Goal: Information Seeking & Learning: Find contact information

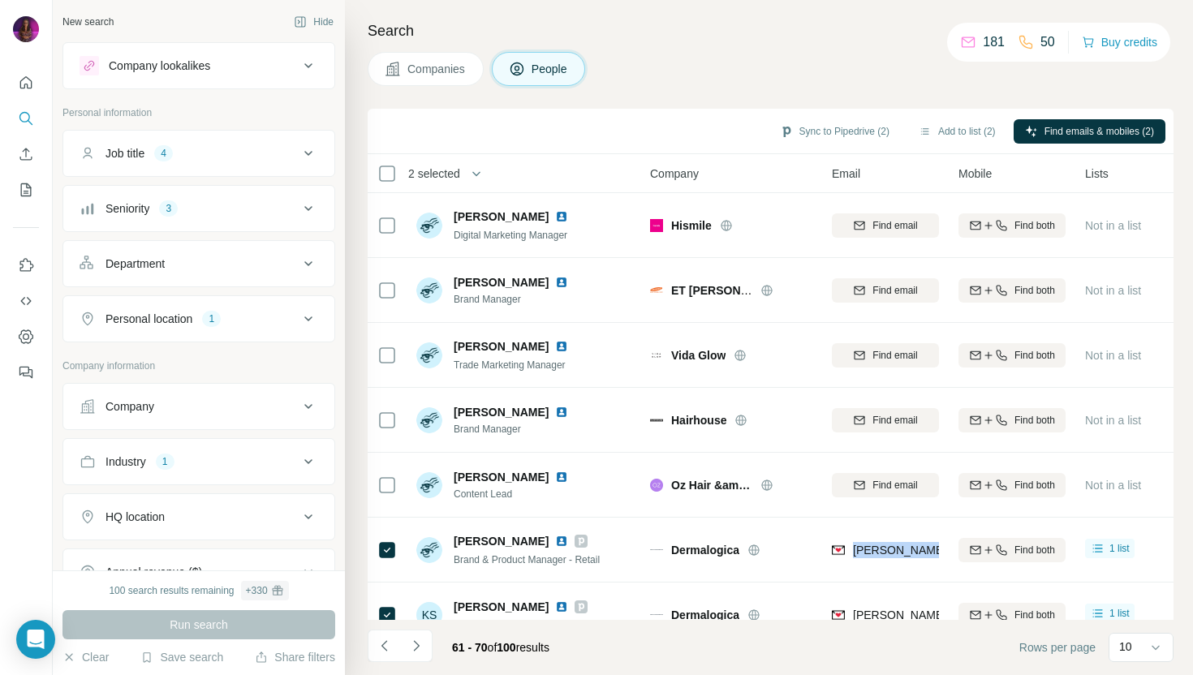
scroll to position [222, 0]
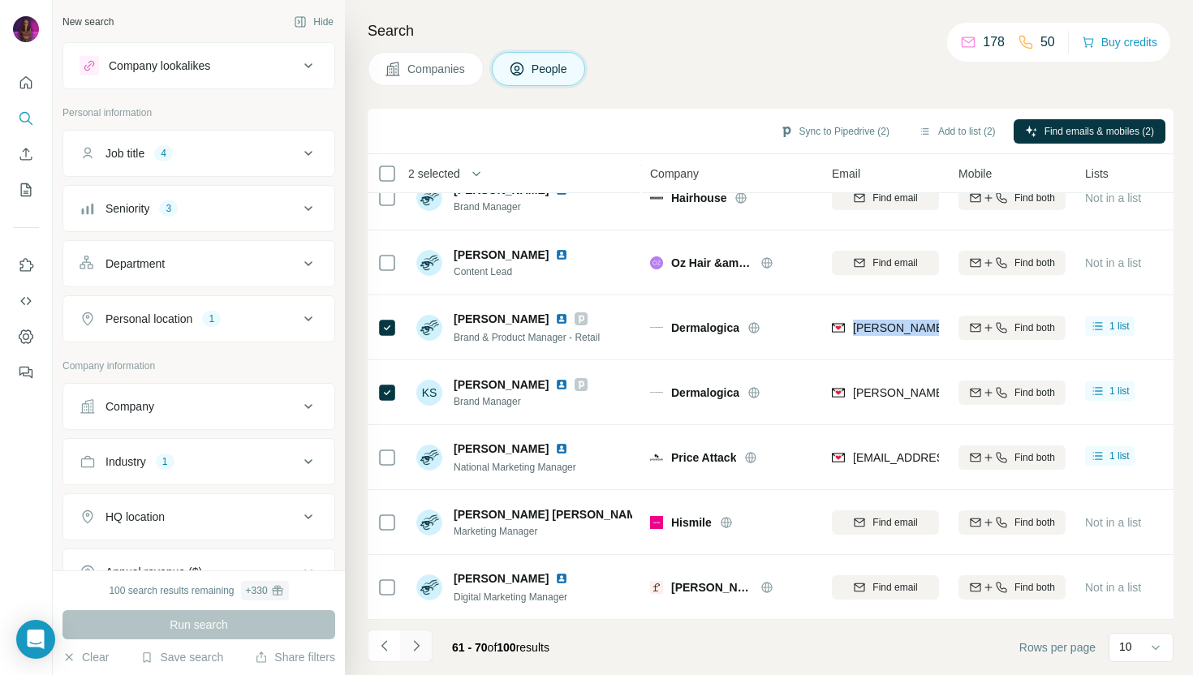
click at [415, 647] on icon "Navigate to next page" at bounding box center [416, 646] width 16 height 16
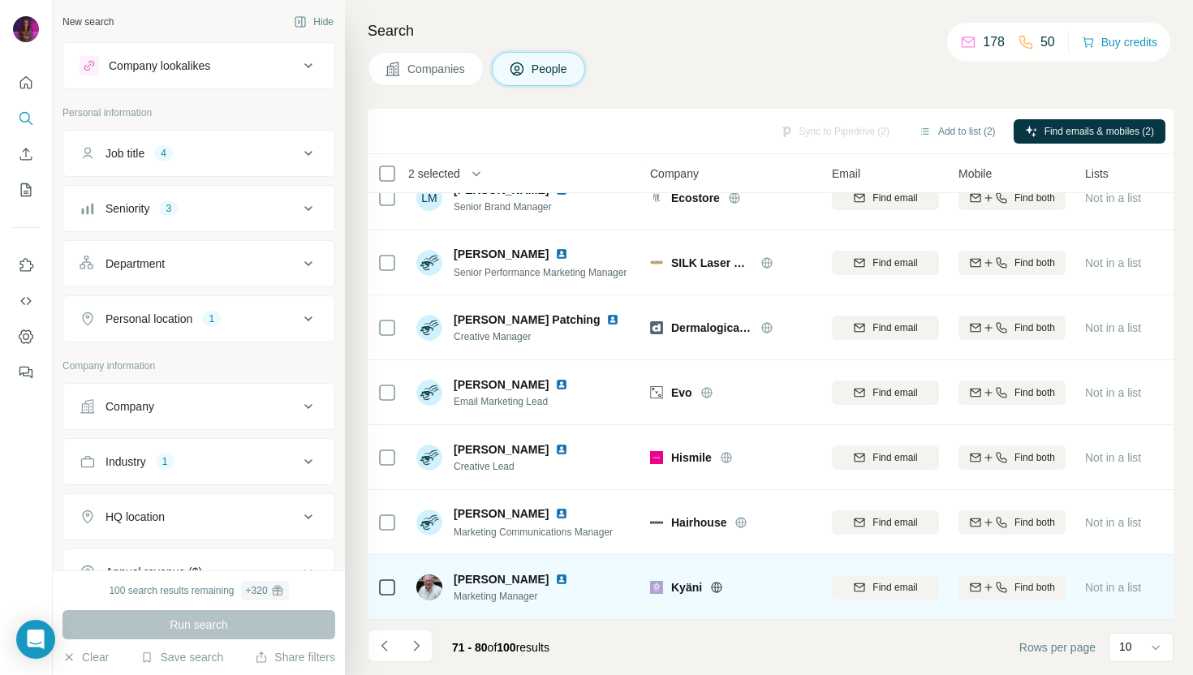
click at [717, 588] on icon at bounding box center [716, 587] width 13 height 13
click at [555, 579] on img at bounding box center [561, 579] width 13 height 13
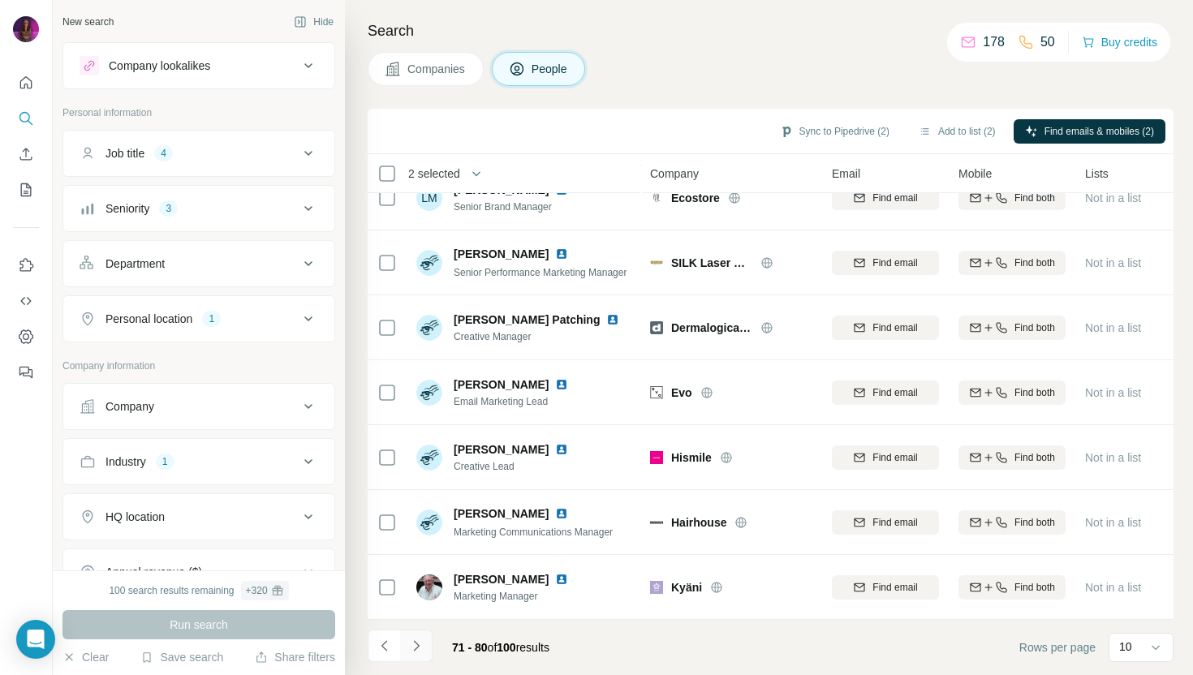
click at [420, 644] on icon "Navigate to next page" at bounding box center [416, 646] width 16 height 16
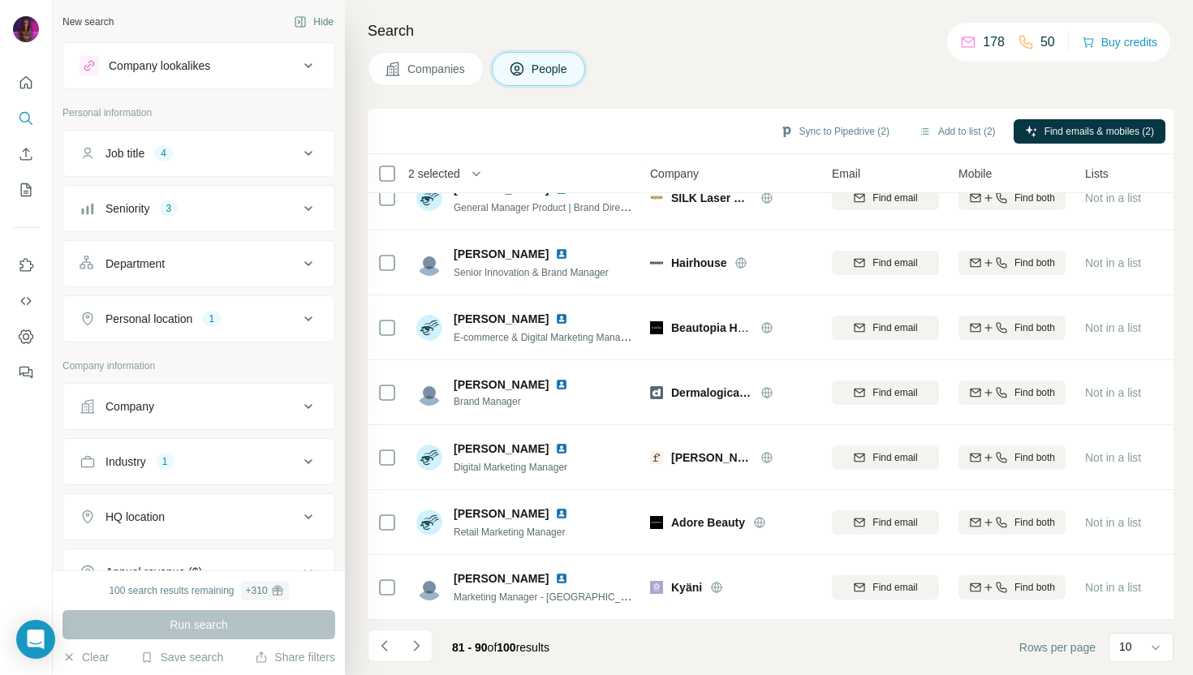
click at [601, 648] on footer "81 - 90 of 100 results Rows per page 10" at bounding box center [771, 647] width 806 height 55
click at [418, 644] on icon "Navigate to next page" at bounding box center [416, 646] width 16 height 16
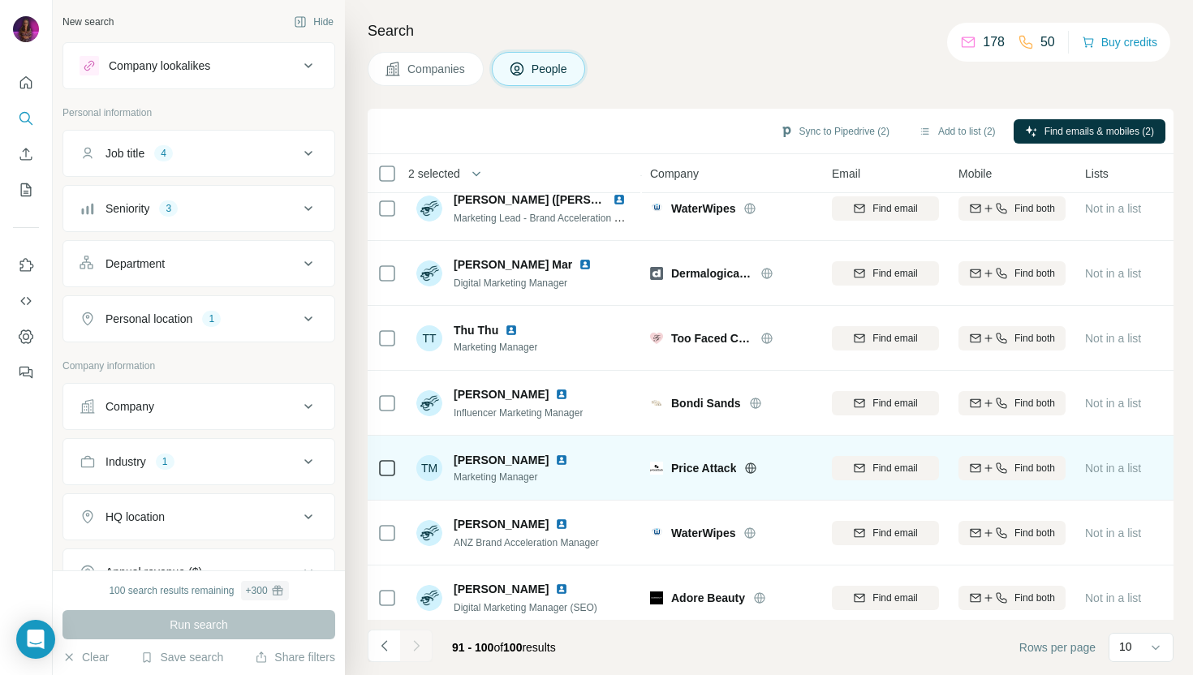
scroll to position [83, 0]
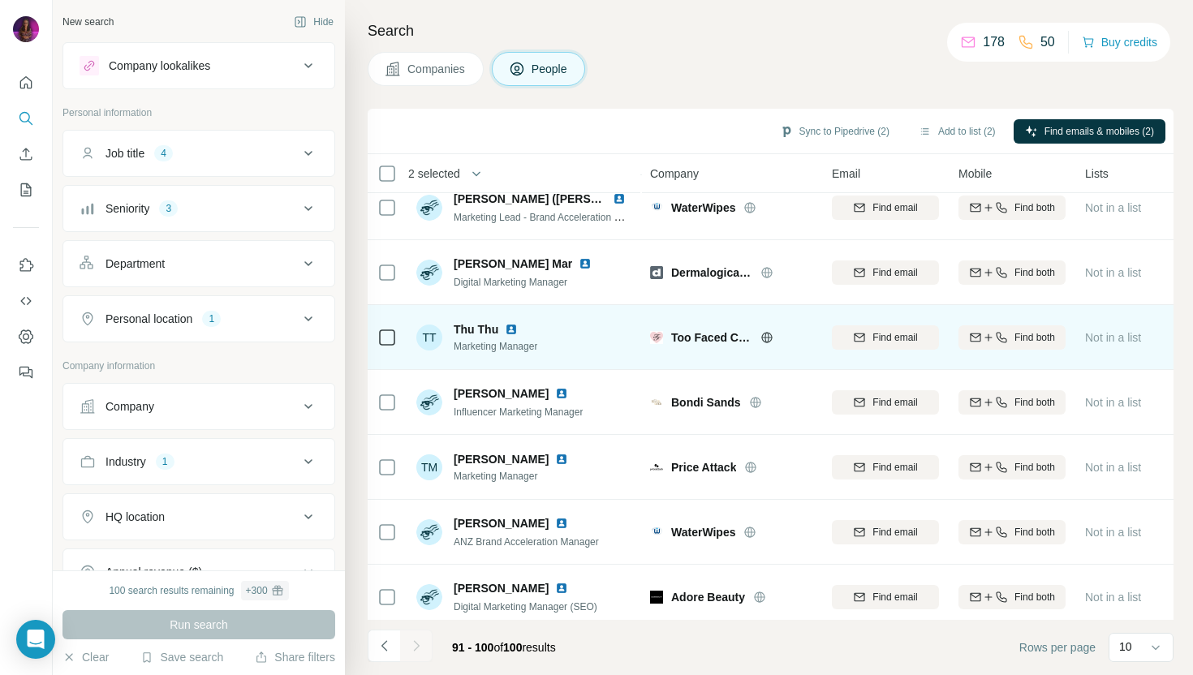
click at [516, 329] on img at bounding box center [511, 329] width 13 height 13
click at [767, 337] on icon at bounding box center [766, 337] width 11 height 1
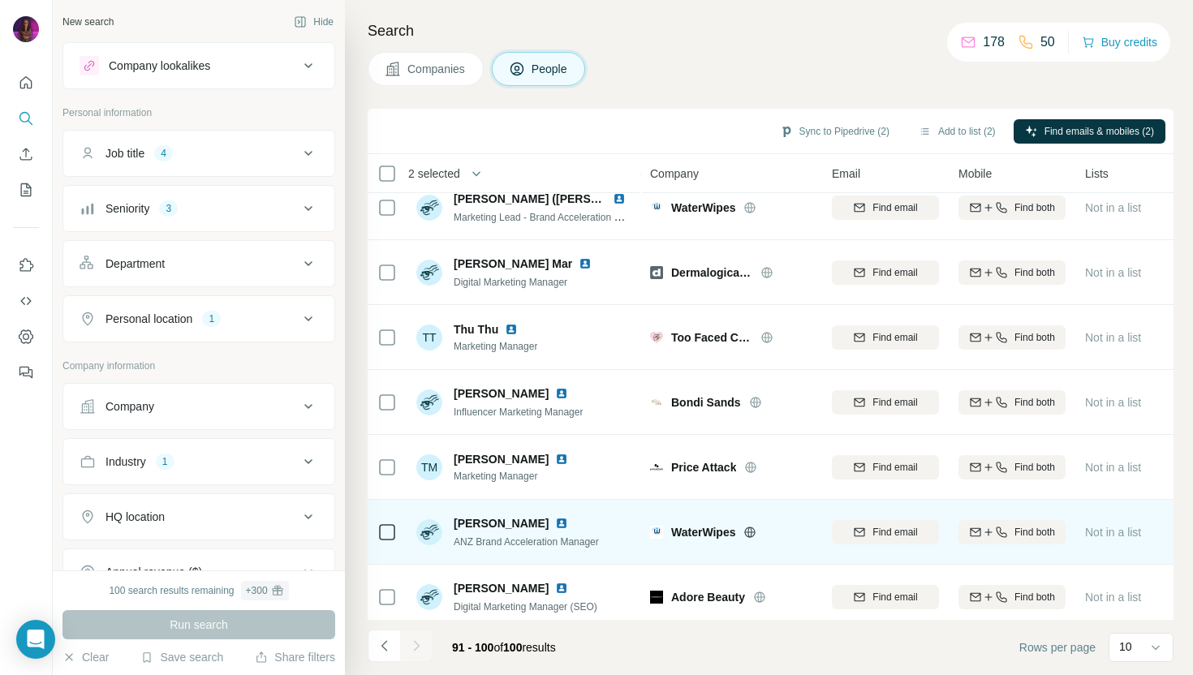
click at [555, 523] on img at bounding box center [561, 523] width 13 height 13
click at [753, 532] on icon at bounding box center [750, 532] width 11 height 1
click at [872, 535] on span "Find email" at bounding box center [894, 532] width 45 height 15
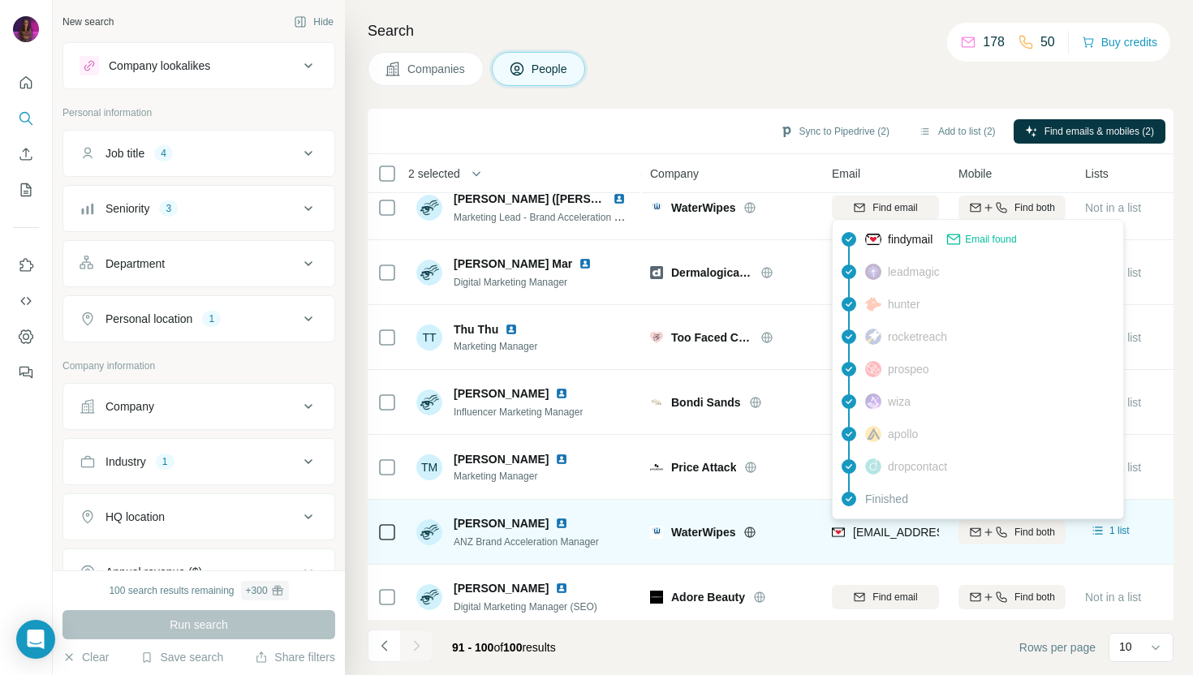
click at [868, 528] on span "[EMAIL_ADDRESS][DOMAIN_NAME]" at bounding box center [949, 532] width 192 height 13
copy tr "[EMAIL_ADDRESS][DOMAIN_NAME]"
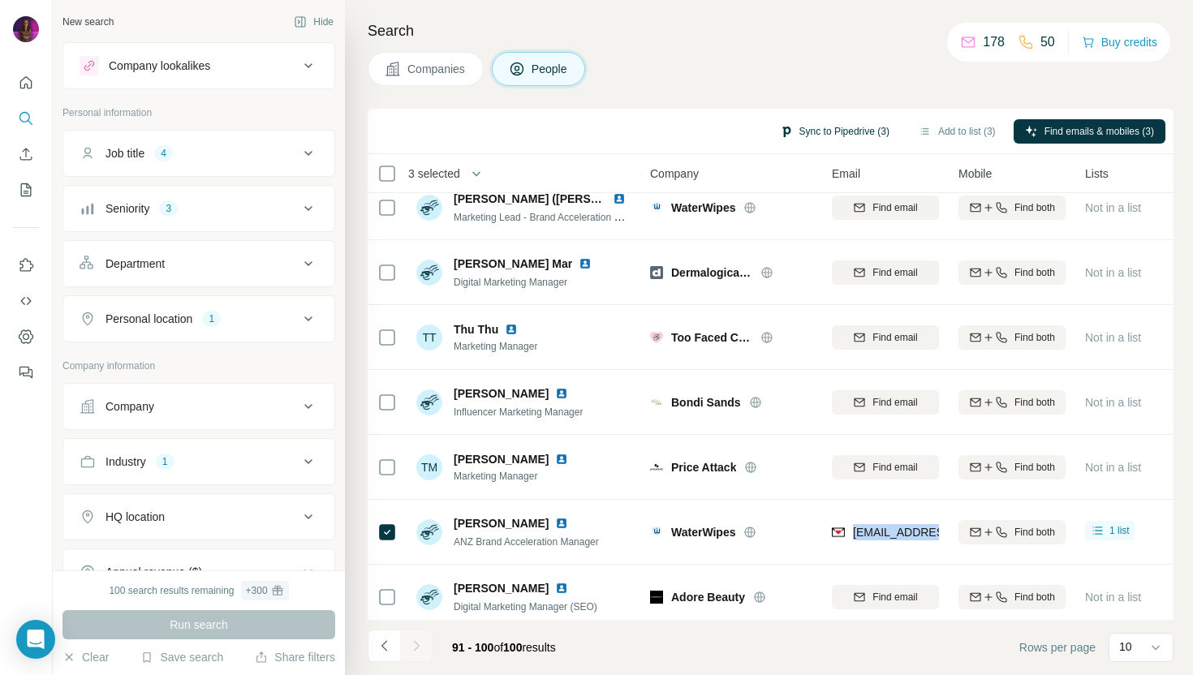
click at [802, 131] on button "Sync to Pipedrive (3)" at bounding box center [835, 131] width 132 height 24
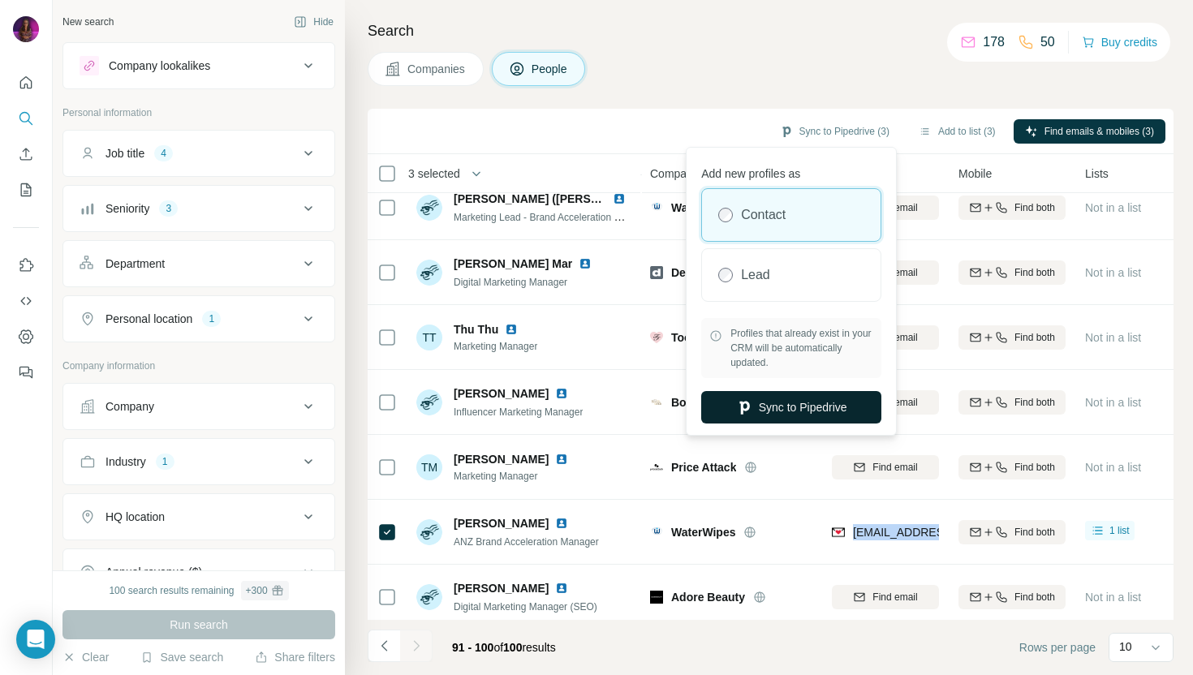
click at [785, 405] on button "Sync to Pipedrive" at bounding box center [791, 407] width 180 height 32
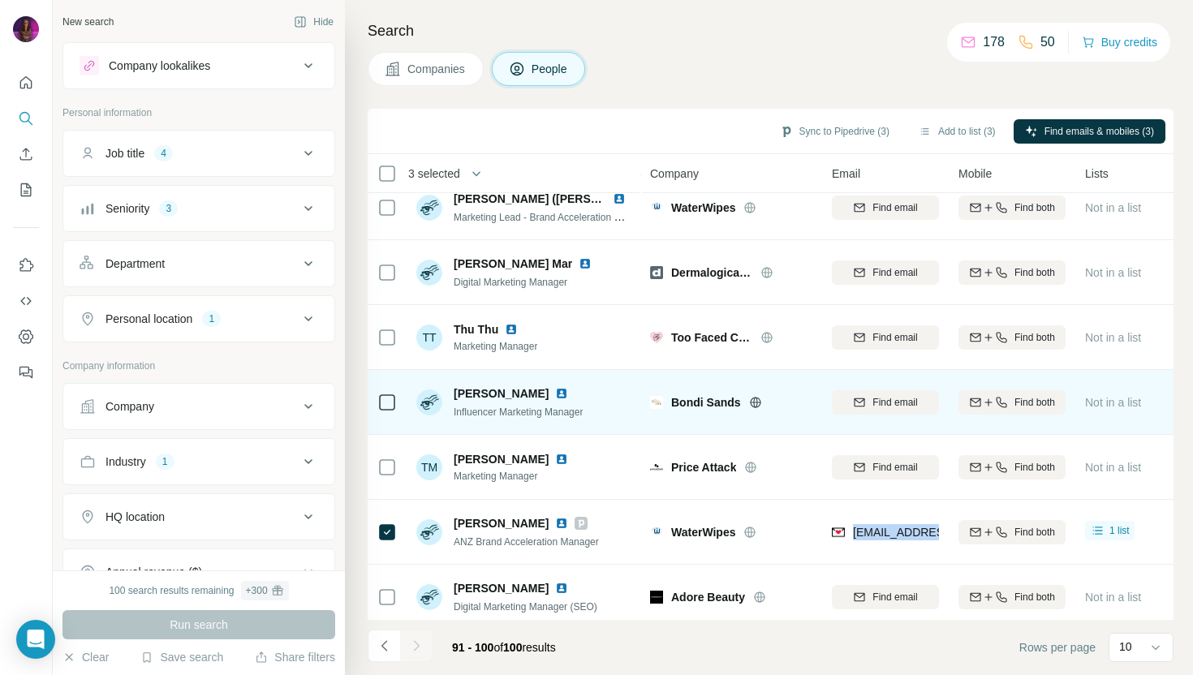
scroll to position [222, 0]
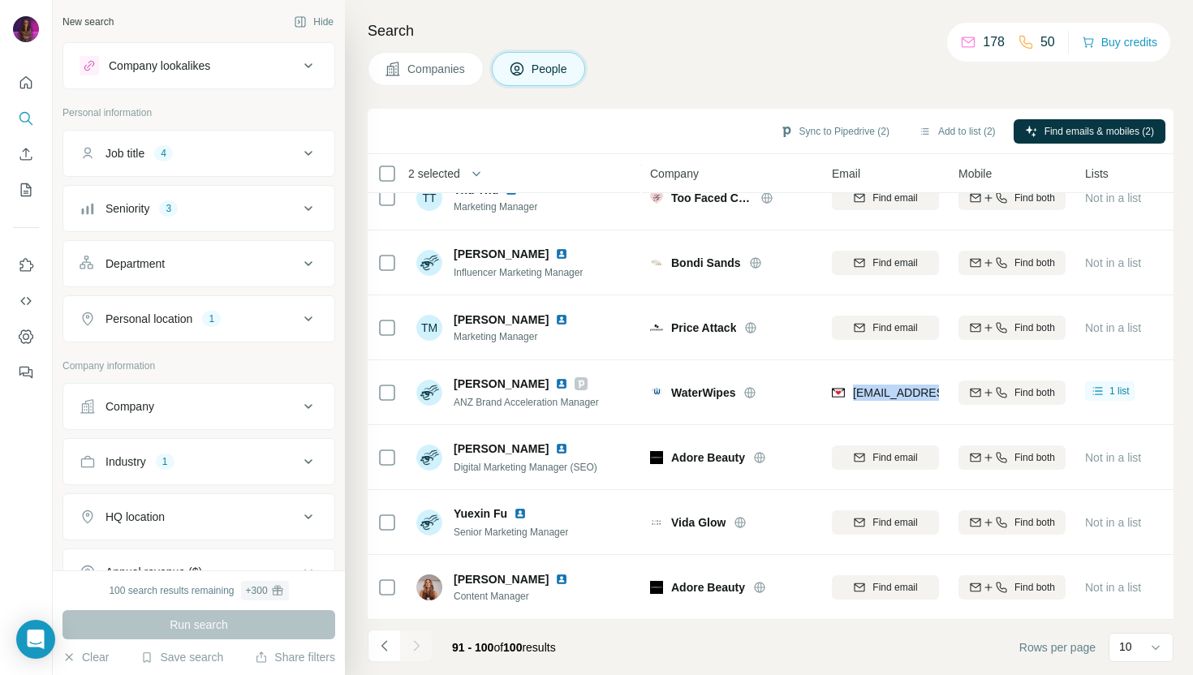
click at [252, 207] on div "Seniority 3" at bounding box center [189, 208] width 219 height 16
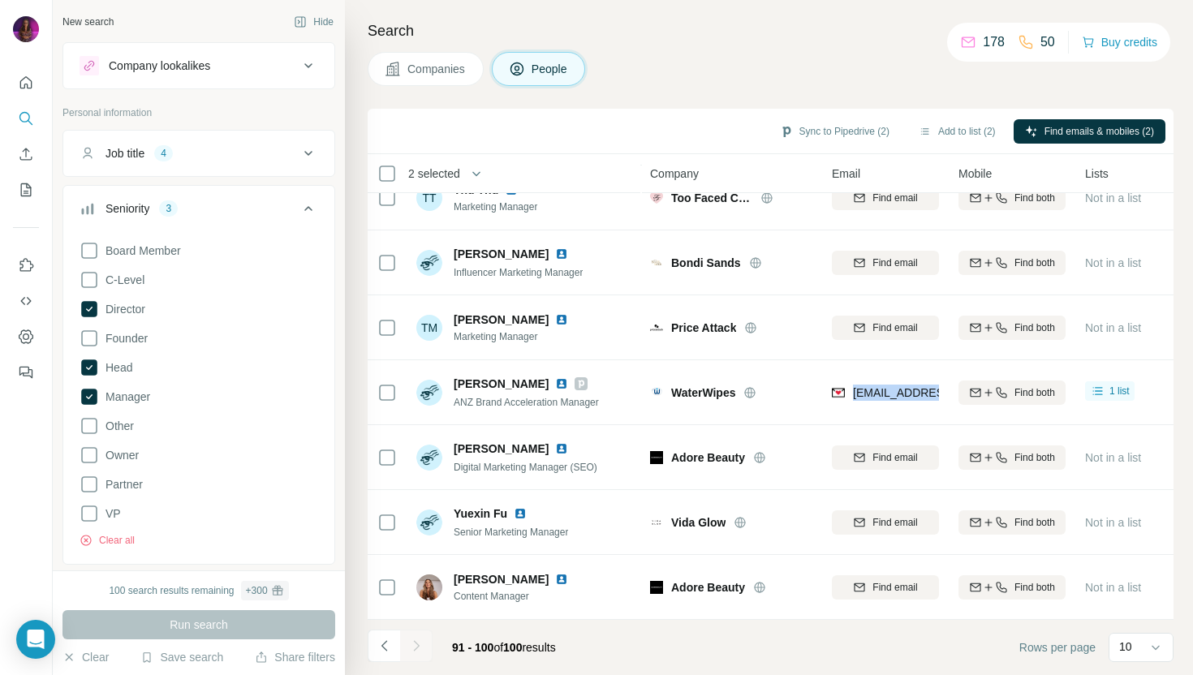
click at [252, 207] on div "Seniority 3" at bounding box center [189, 208] width 219 height 16
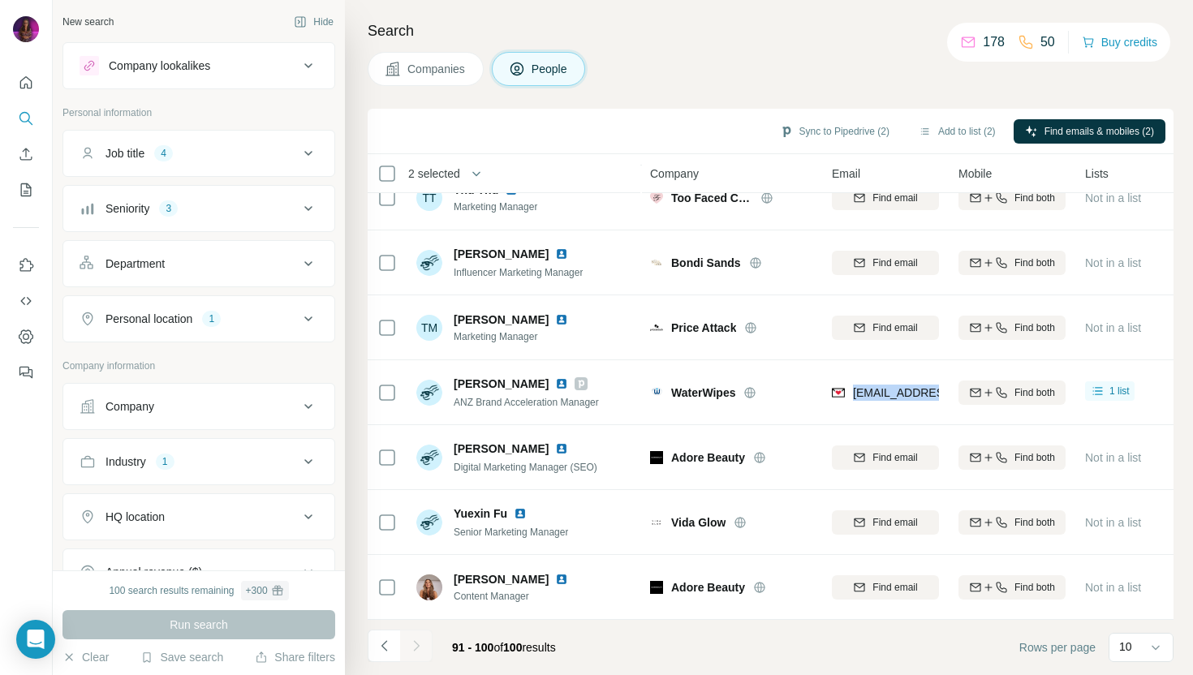
click at [256, 151] on div "Job title 4" at bounding box center [189, 153] width 219 height 16
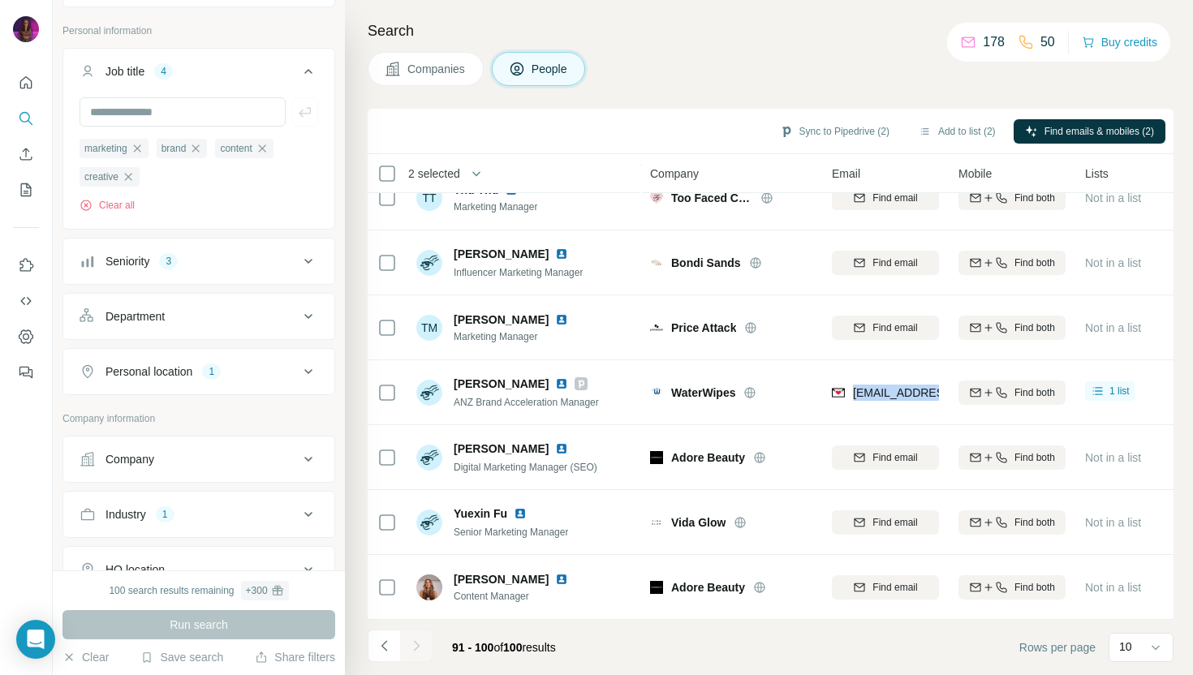
scroll to position [0, 0]
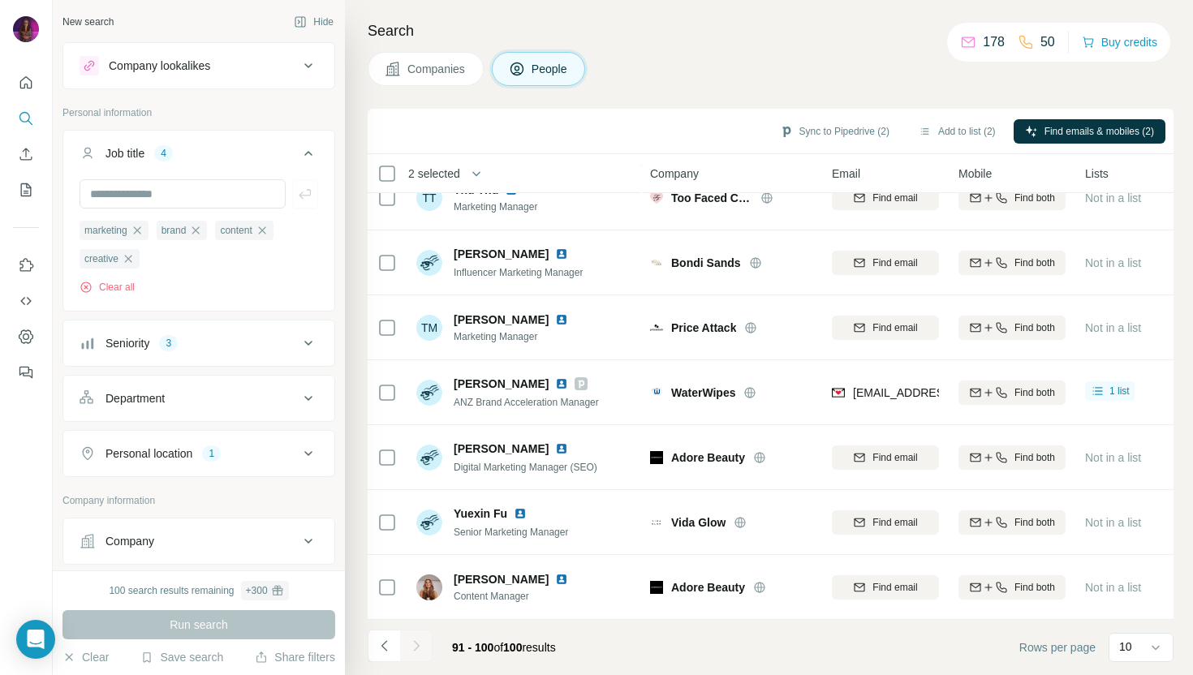
click at [89, 21] on div "New search" at bounding box center [87, 22] width 51 height 15
click at [313, 22] on button "Hide" at bounding box center [313, 22] width 62 height 24
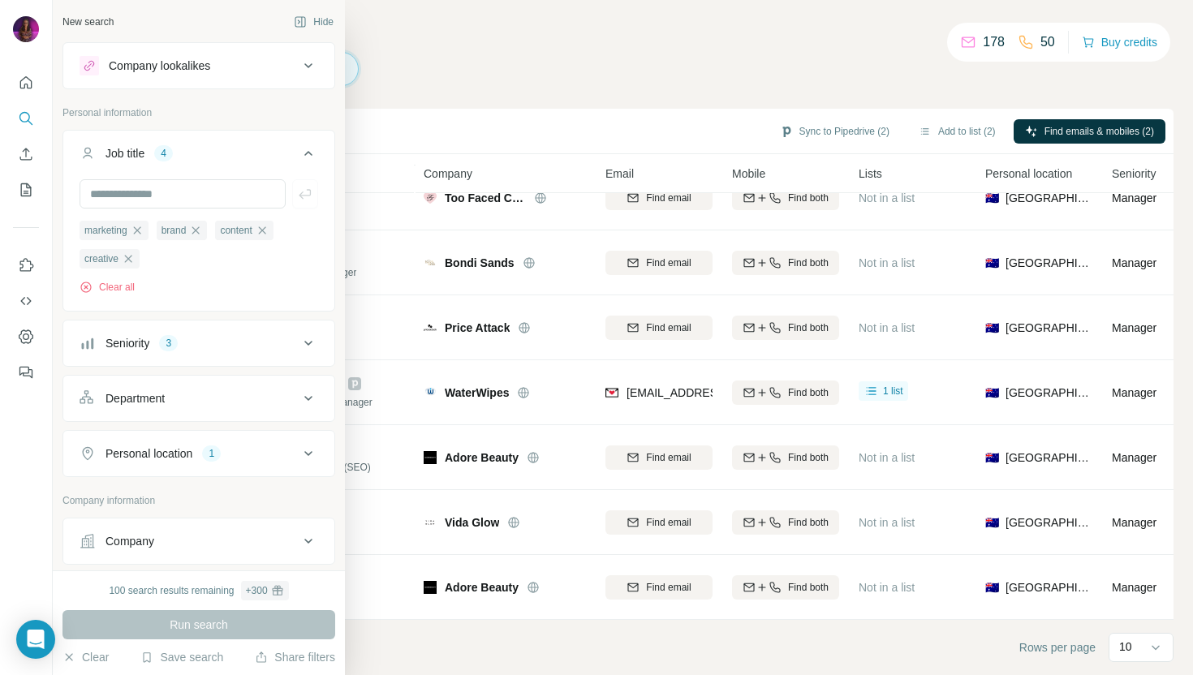
click at [91, 21] on div "New search" at bounding box center [87, 22] width 51 height 15
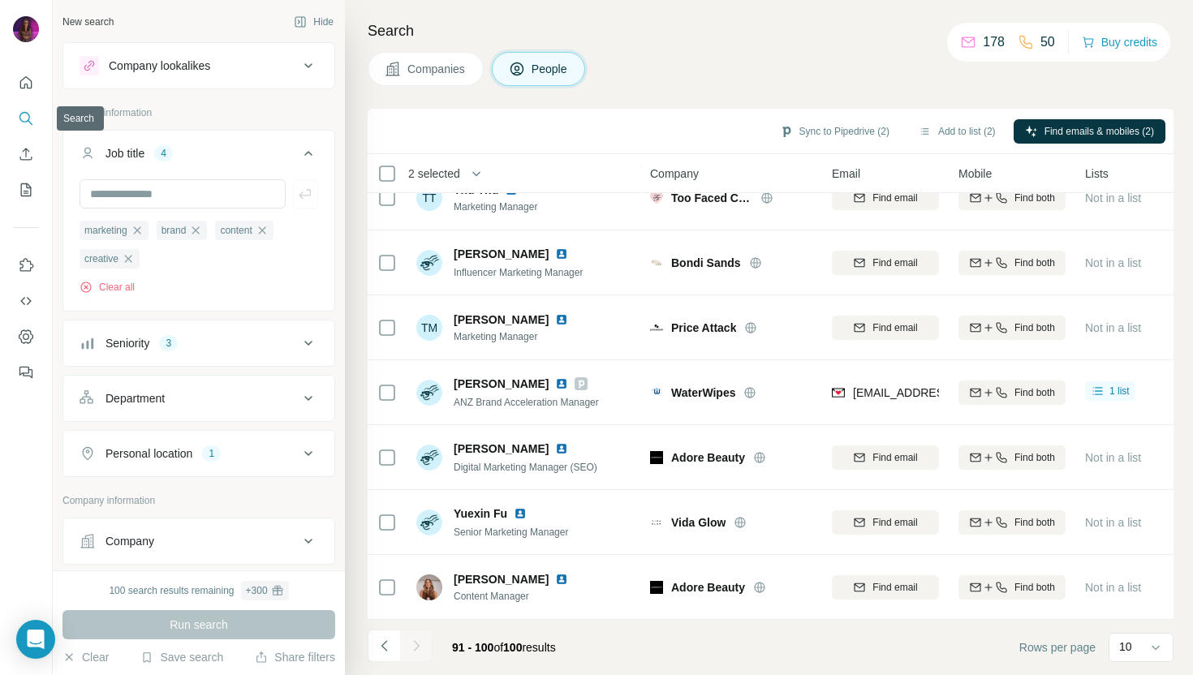
click at [20, 114] on icon "Search" at bounding box center [26, 118] width 16 height 16
click at [97, 19] on div "New search" at bounding box center [87, 22] width 51 height 15
click at [132, 54] on button "Company lookalikes" at bounding box center [198, 65] width 271 height 39
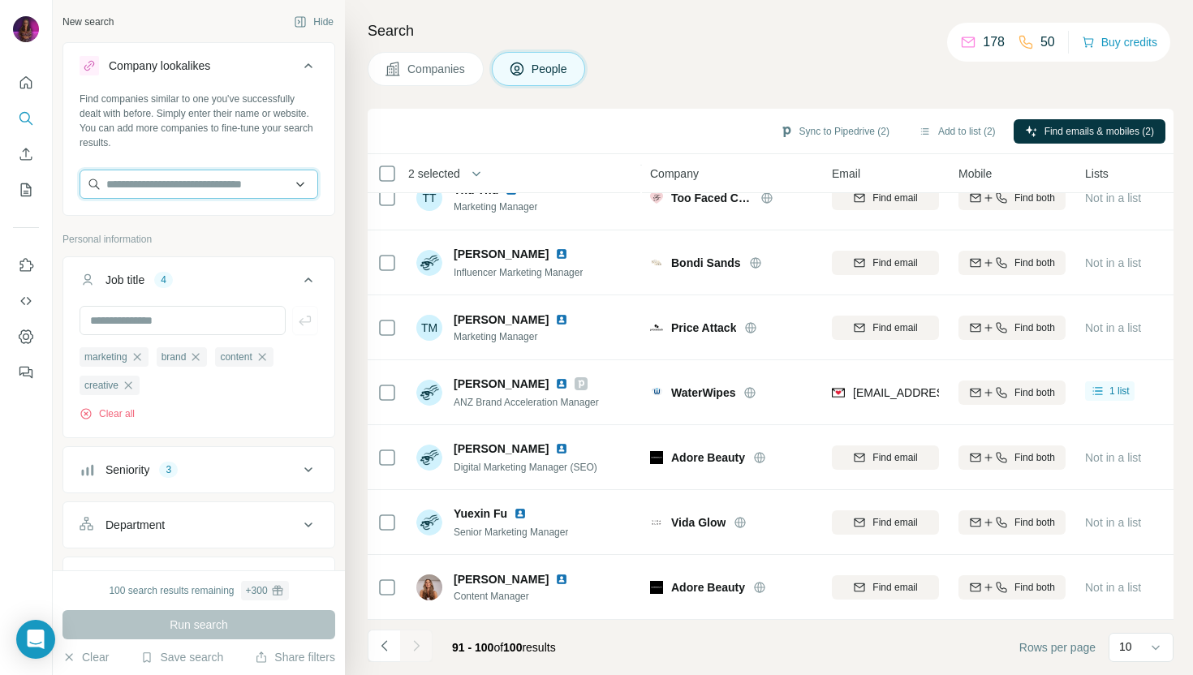
click at [140, 191] on input "text" at bounding box center [199, 184] width 239 height 29
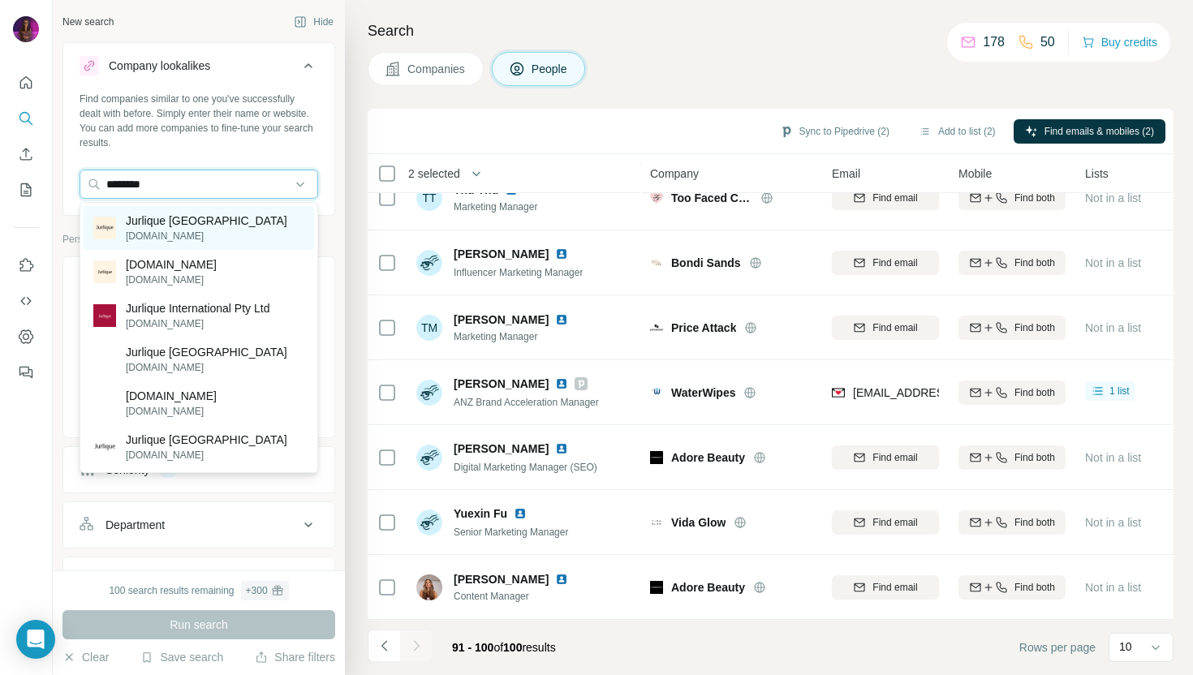
type input "********"
click at [163, 226] on p "Jurlique [GEOGRAPHIC_DATA]" at bounding box center [207, 221] width 162 height 16
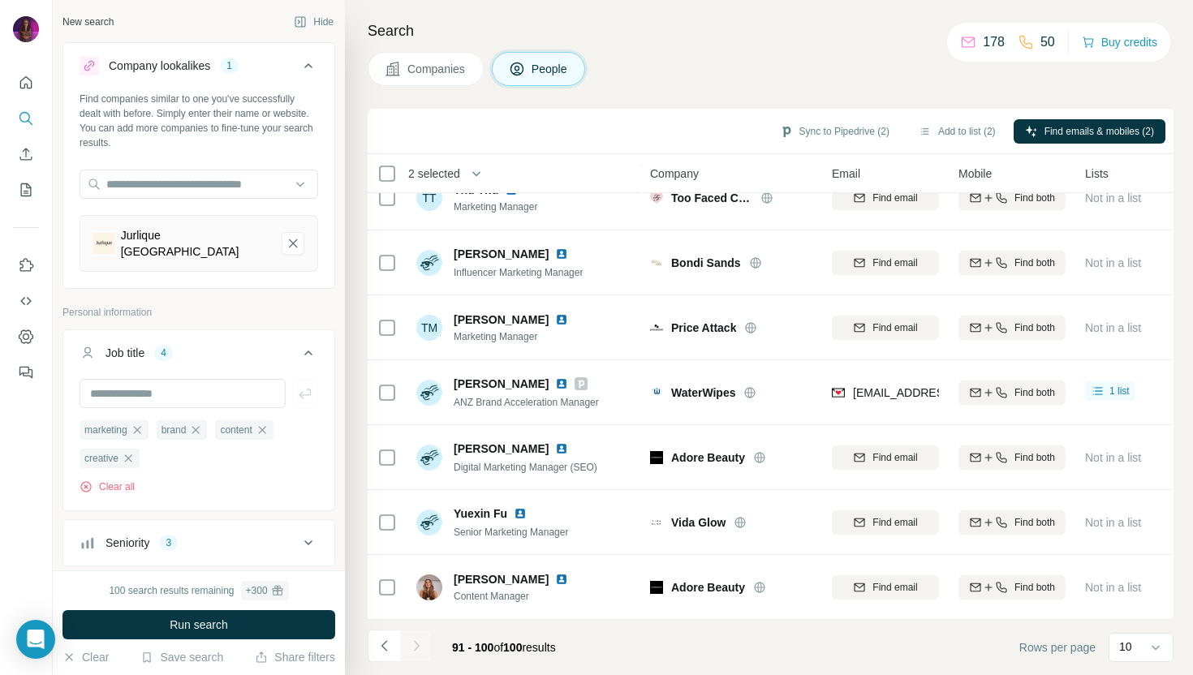
scroll to position [45, 0]
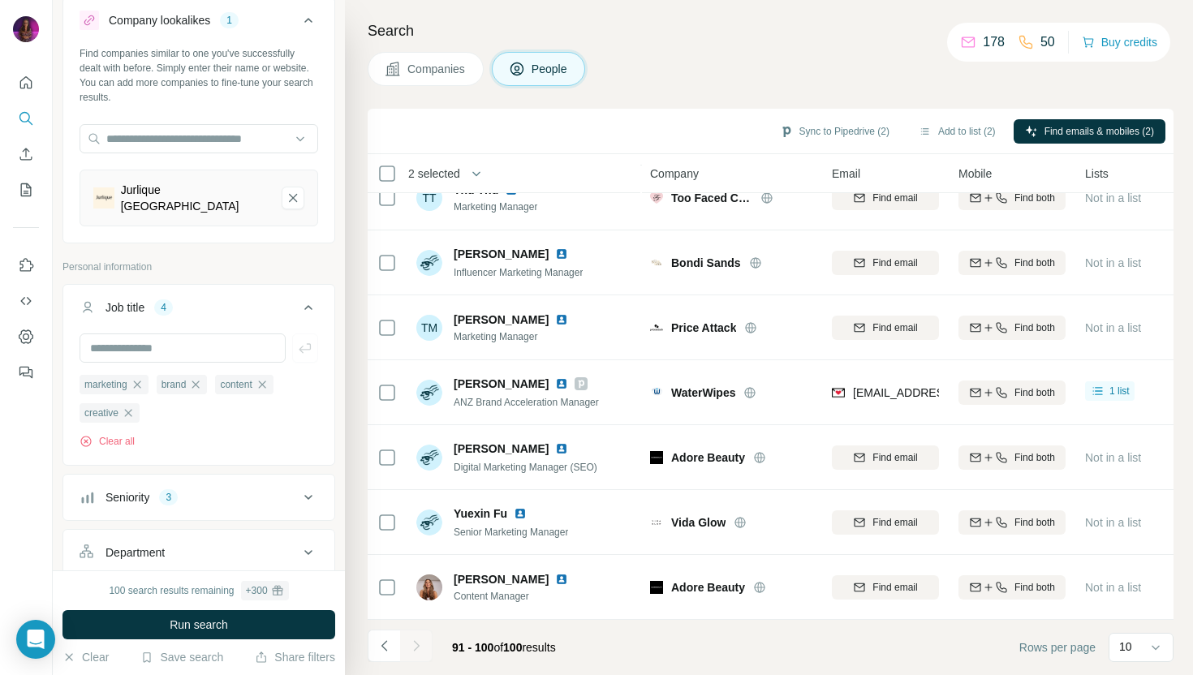
click at [169, 490] on div "3" at bounding box center [168, 497] width 19 height 15
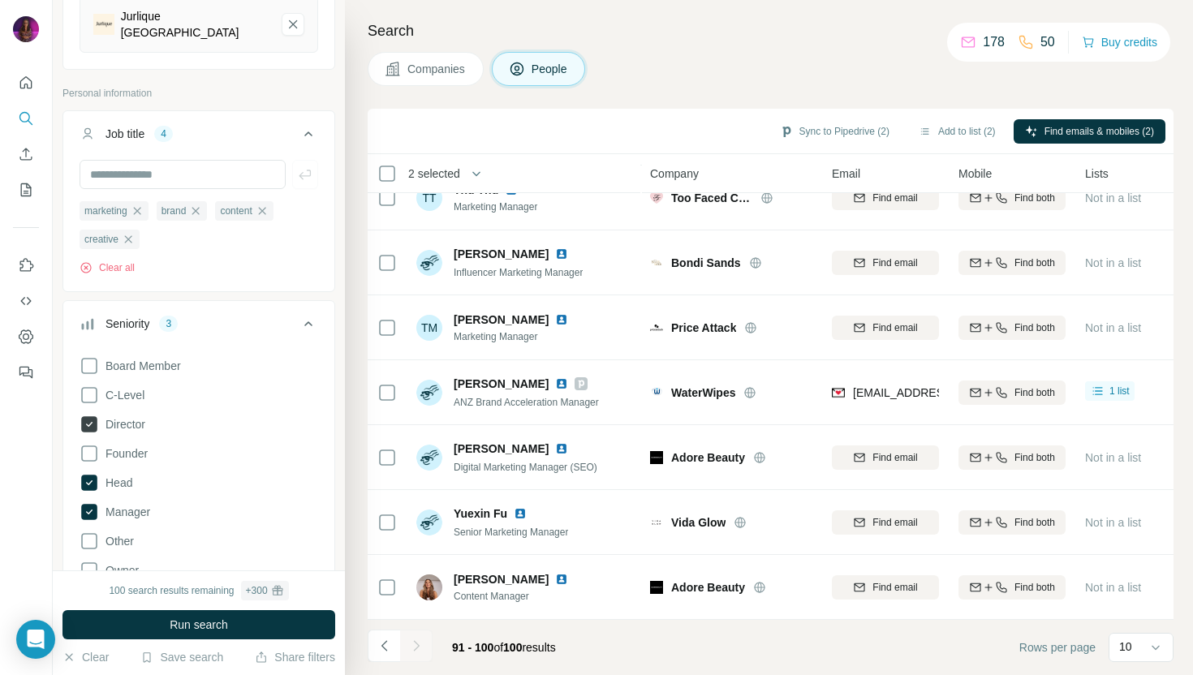
click at [90, 416] on icon at bounding box center [89, 424] width 16 height 16
click at [88, 475] on icon at bounding box center [89, 483] width 16 height 16
click at [88, 510] on icon at bounding box center [89, 512] width 6 height 5
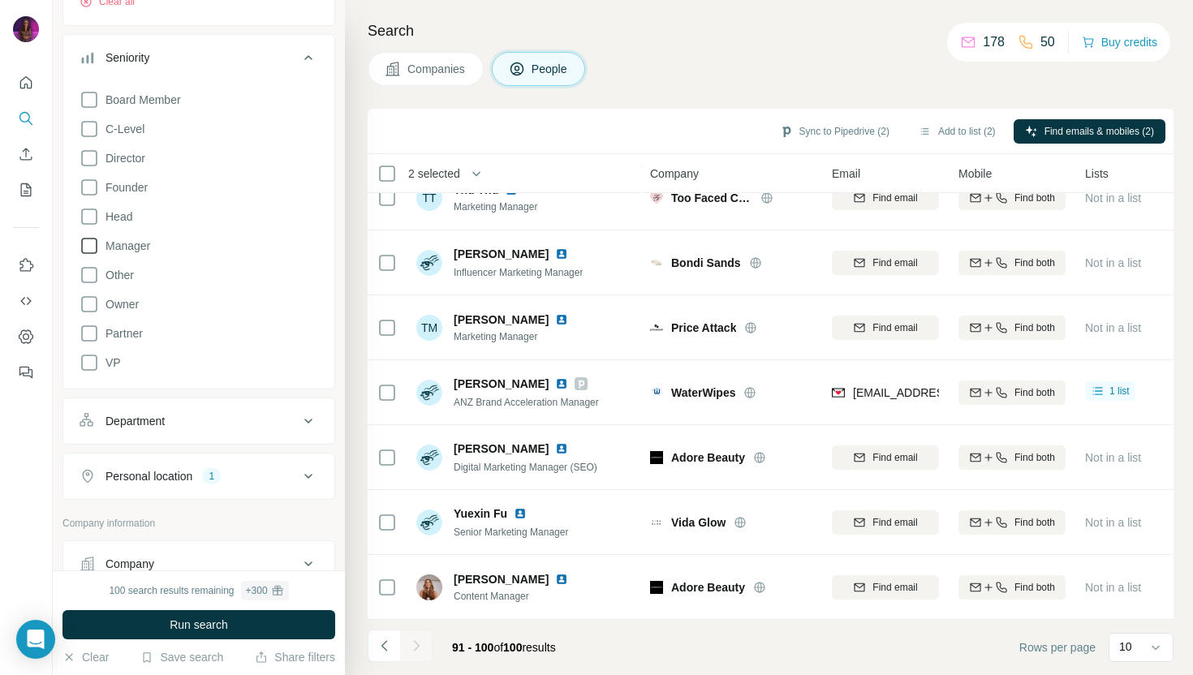
scroll to position [517, 0]
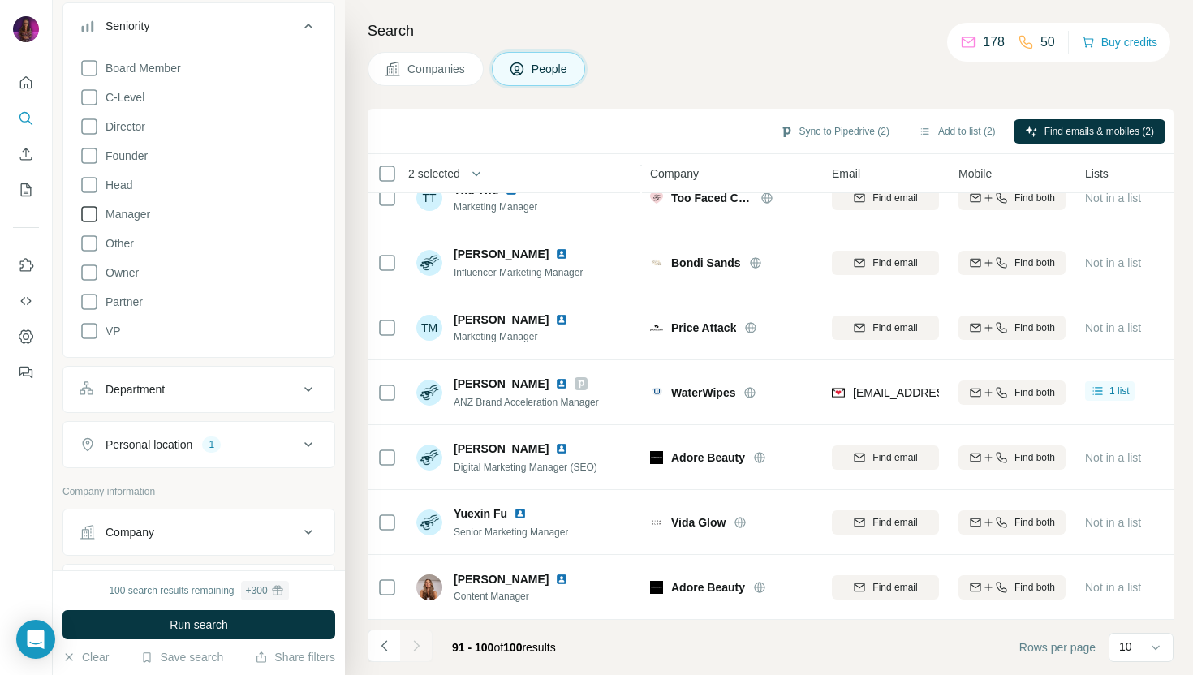
click at [137, 438] on div "Personal location" at bounding box center [149, 445] width 87 height 16
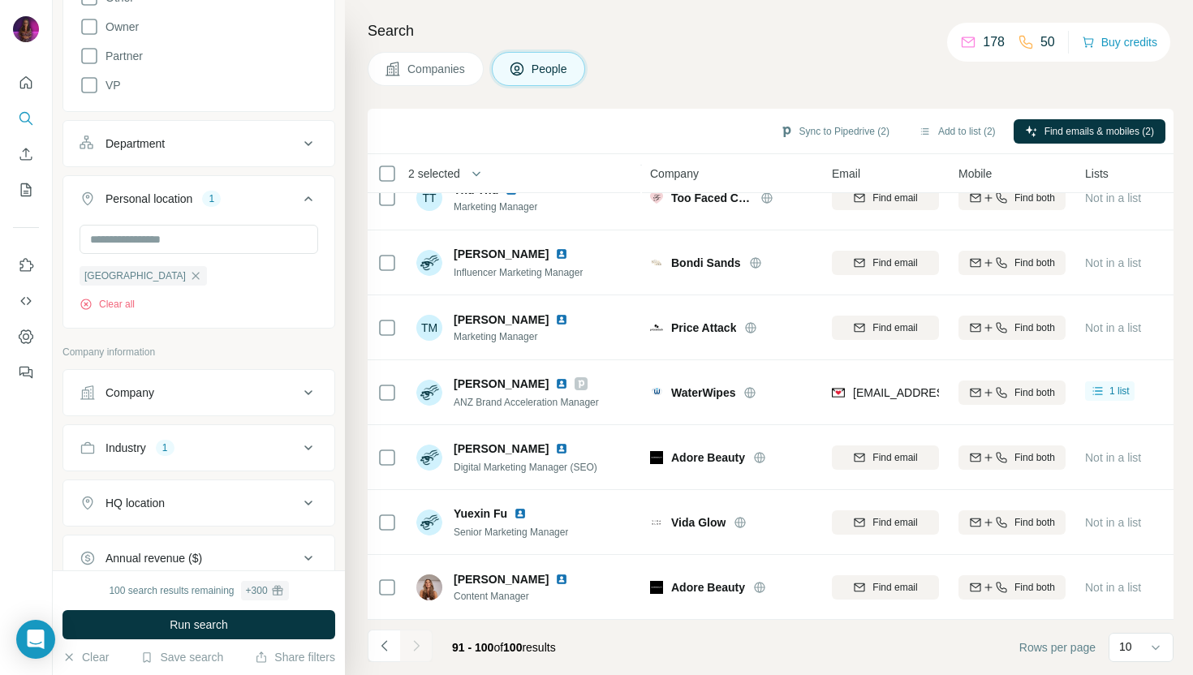
scroll to position [859, 0]
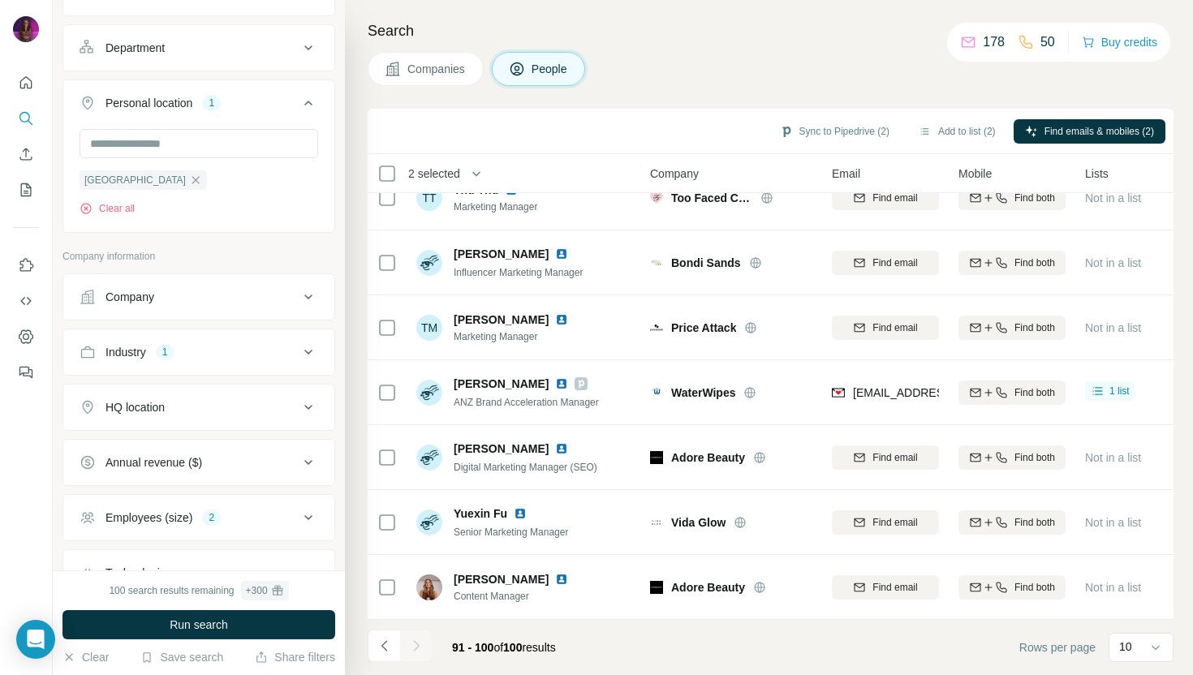
click at [151, 347] on div "Industry 1" at bounding box center [189, 352] width 219 height 16
click at [144, 425] on icon "button" at bounding box center [139, 428] width 7 height 7
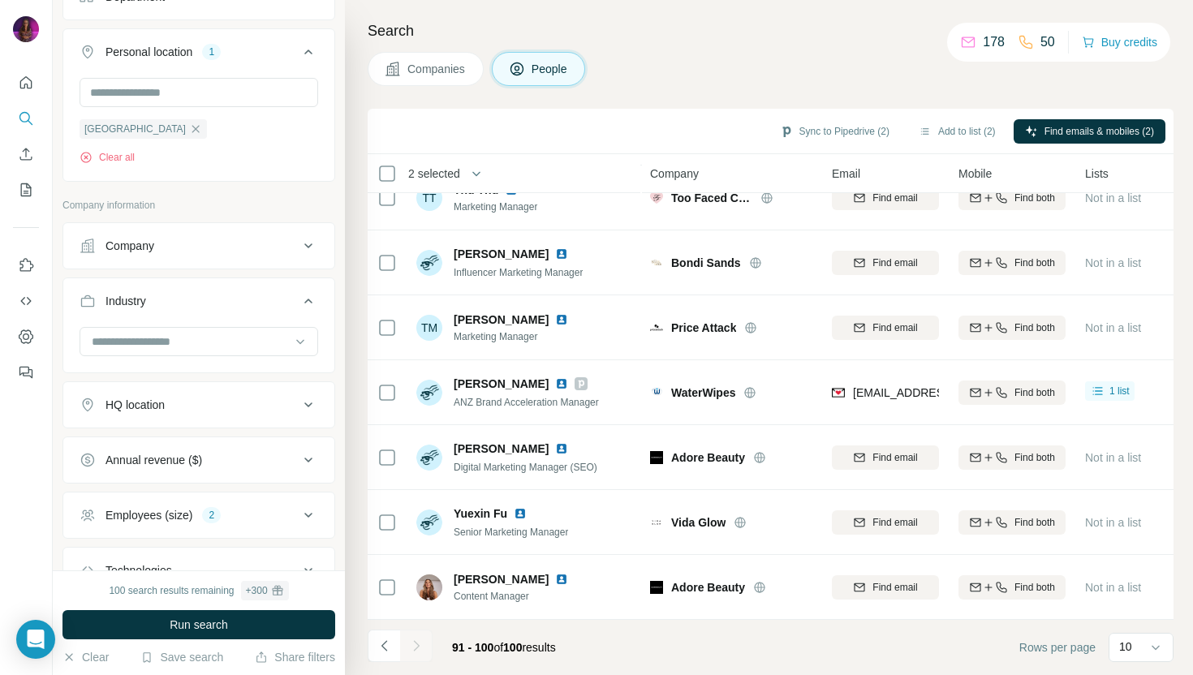
scroll to position [911, 0]
click at [166, 407] on button "HQ location" at bounding box center [198, 404] width 271 height 39
click at [163, 403] on div "HQ location" at bounding box center [135, 404] width 59 height 16
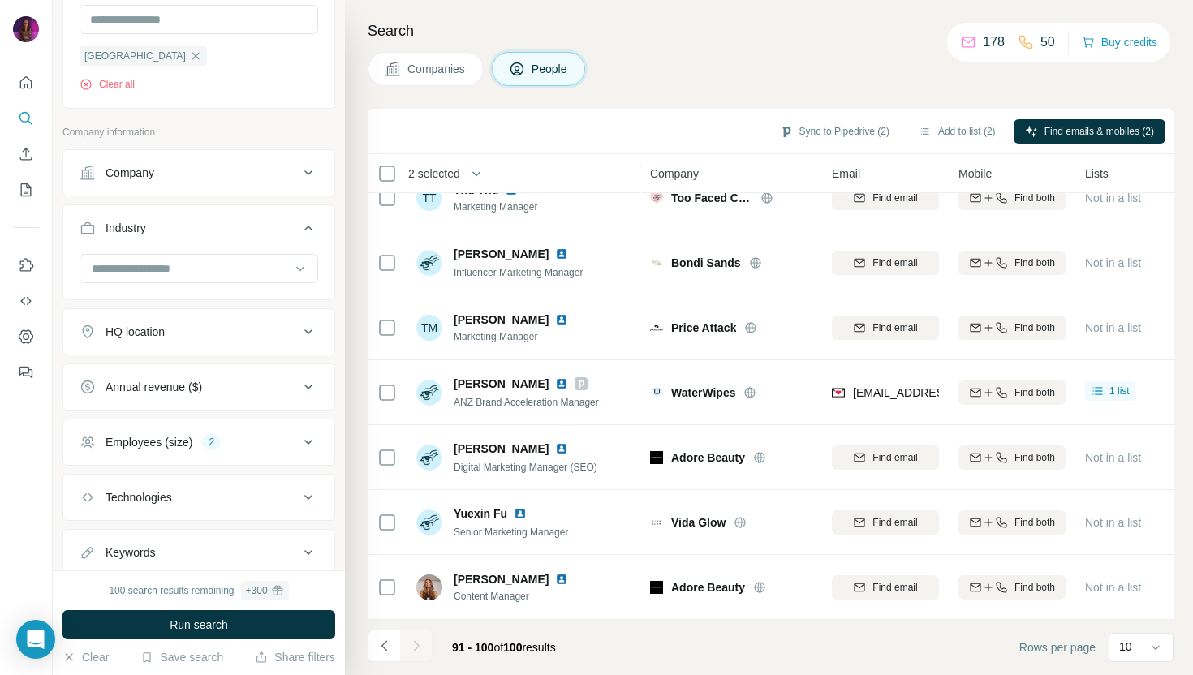
scroll to position [988, 0]
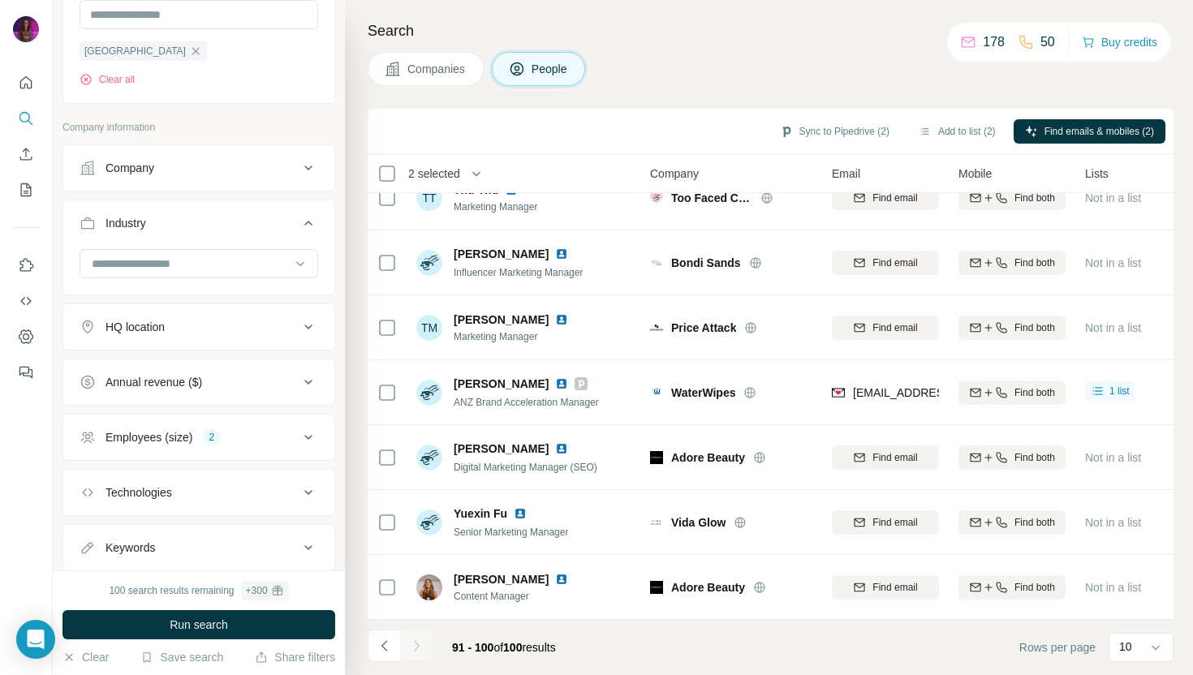
click at [163, 429] on div "Employees (size)" at bounding box center [149, 437] width 87 height 16
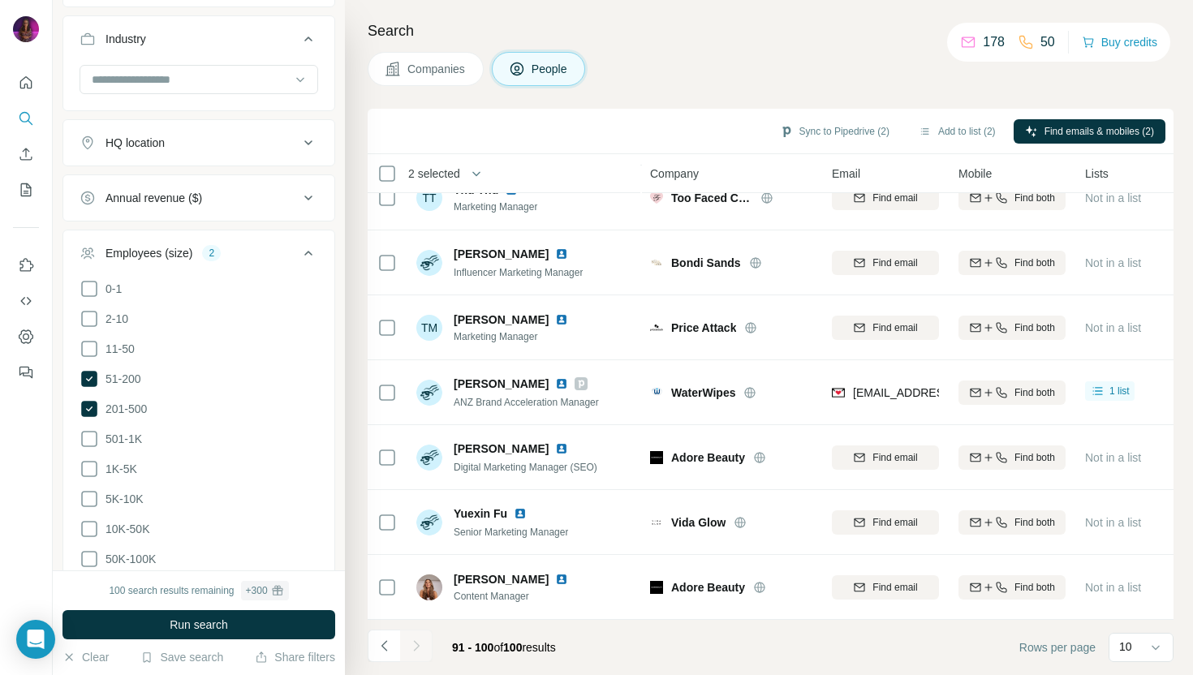
scroll to position [1178, 0]
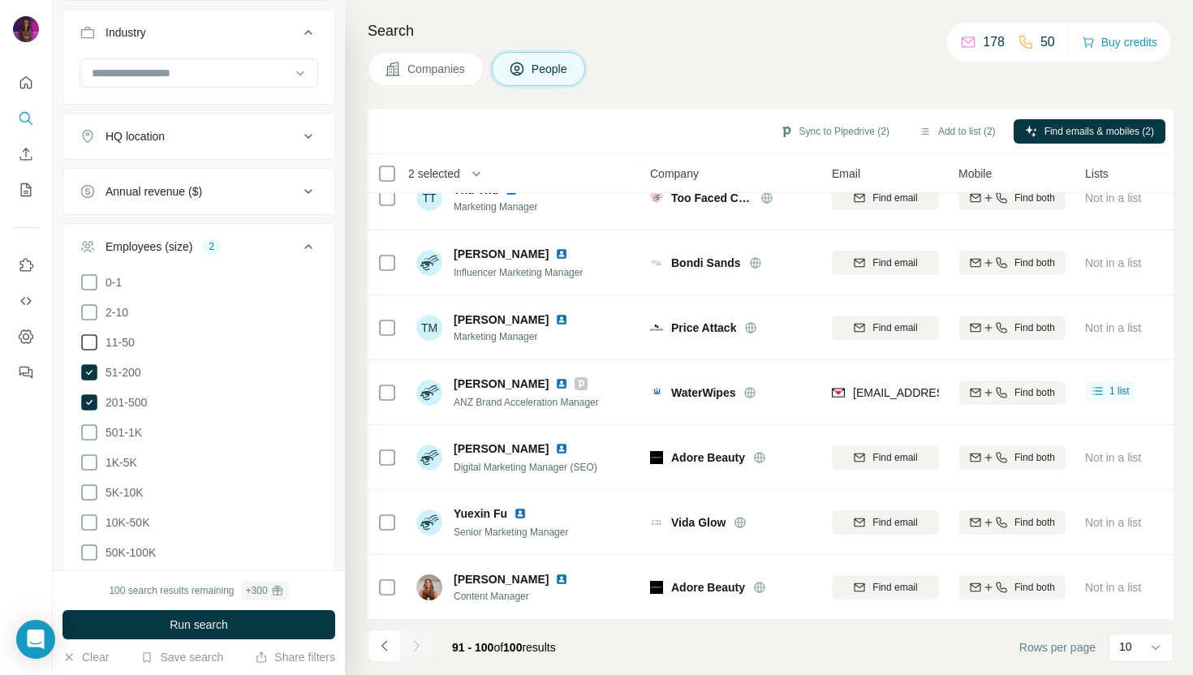
click at [92, 333] on icon at bounding box center [89, 342] width 19 height 19
click at [89, 303] on icon at bounding box center [89, 312] width 19 height 19
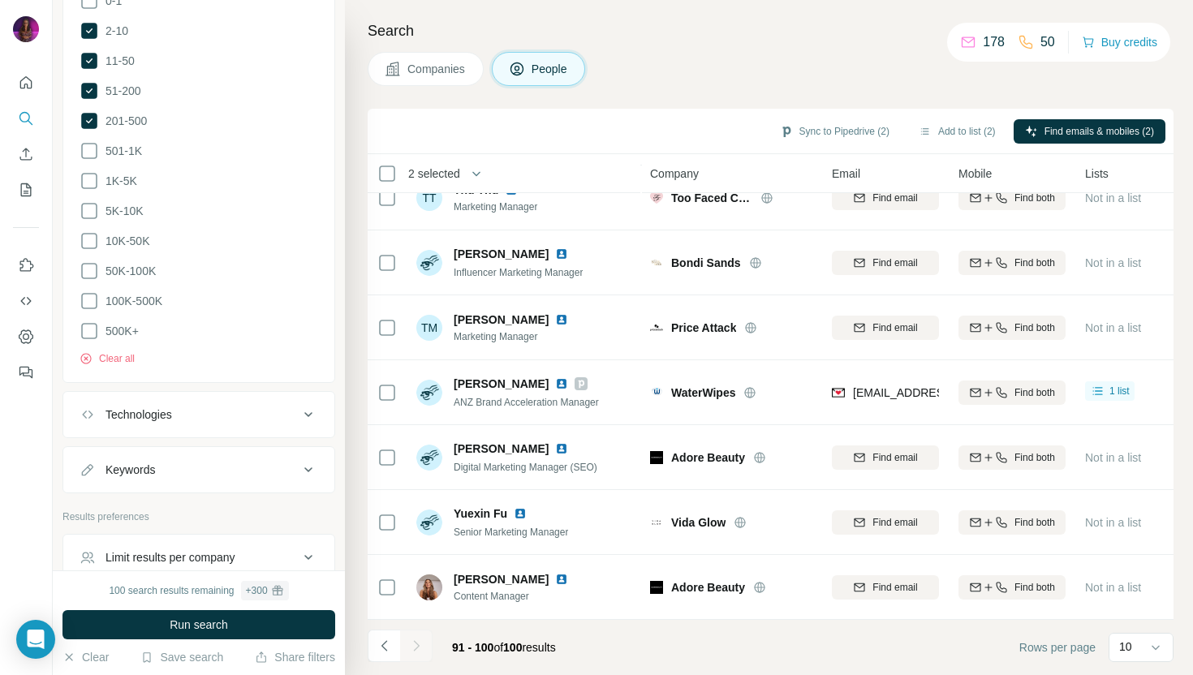
scroll to position [1519, 0]
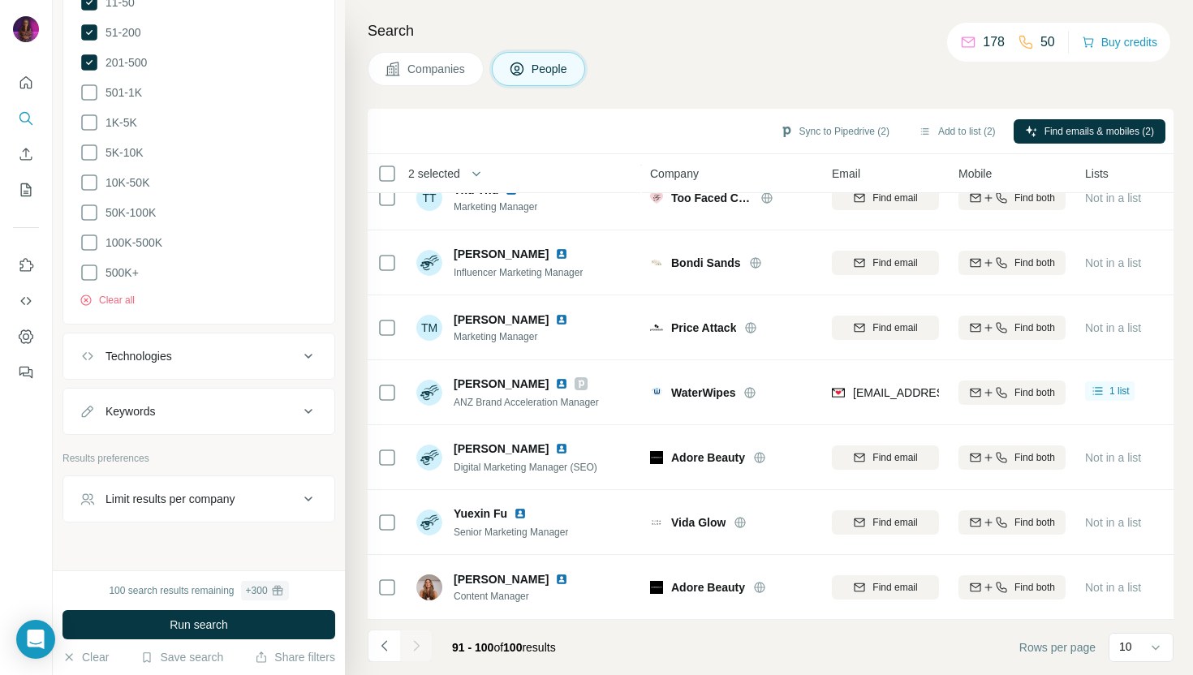
click at [192, 348] on div "Technologies" at bounding box center [189, 356] width 219 height 16
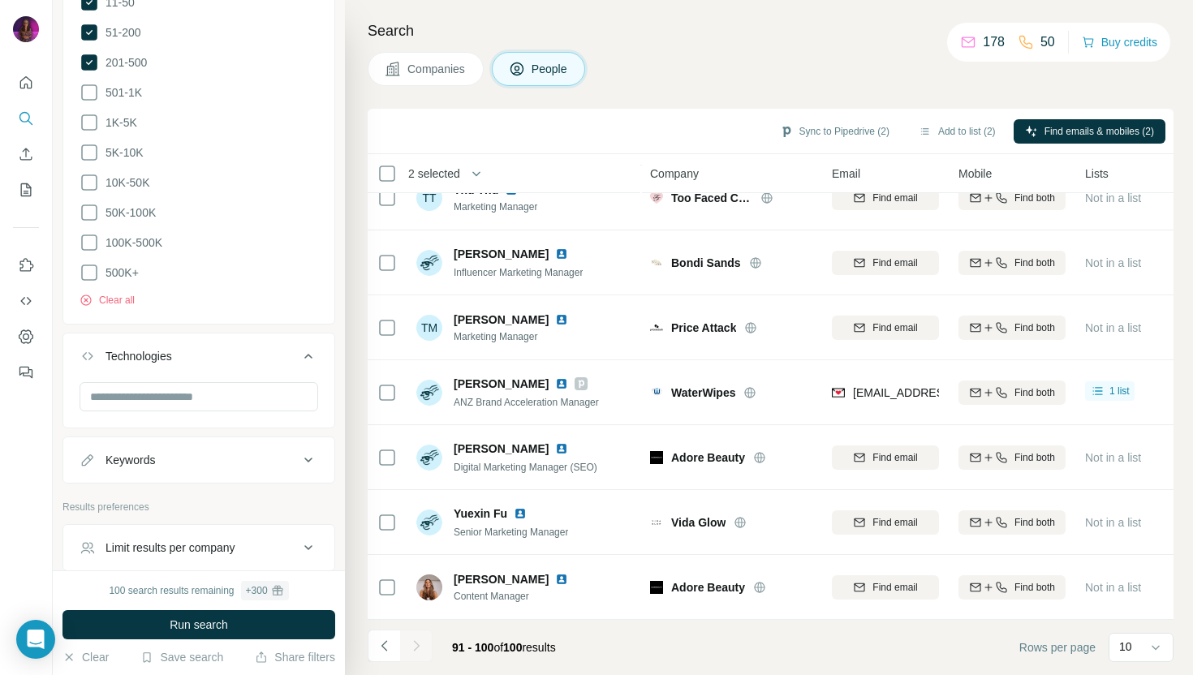
click at [193, 348] on div "Technologies" at bounding box center [189, 356] width 219 height 16
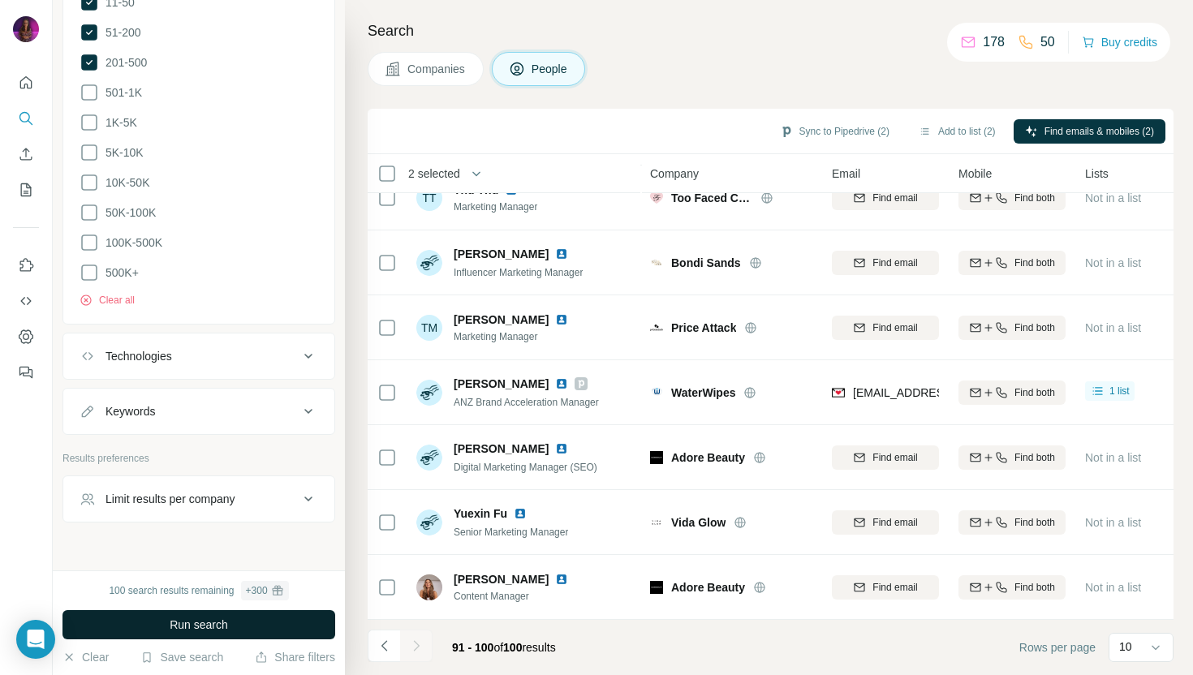
click at [165, 622] on button "Run search" at bounding box center [198, 624] width 273 height 29
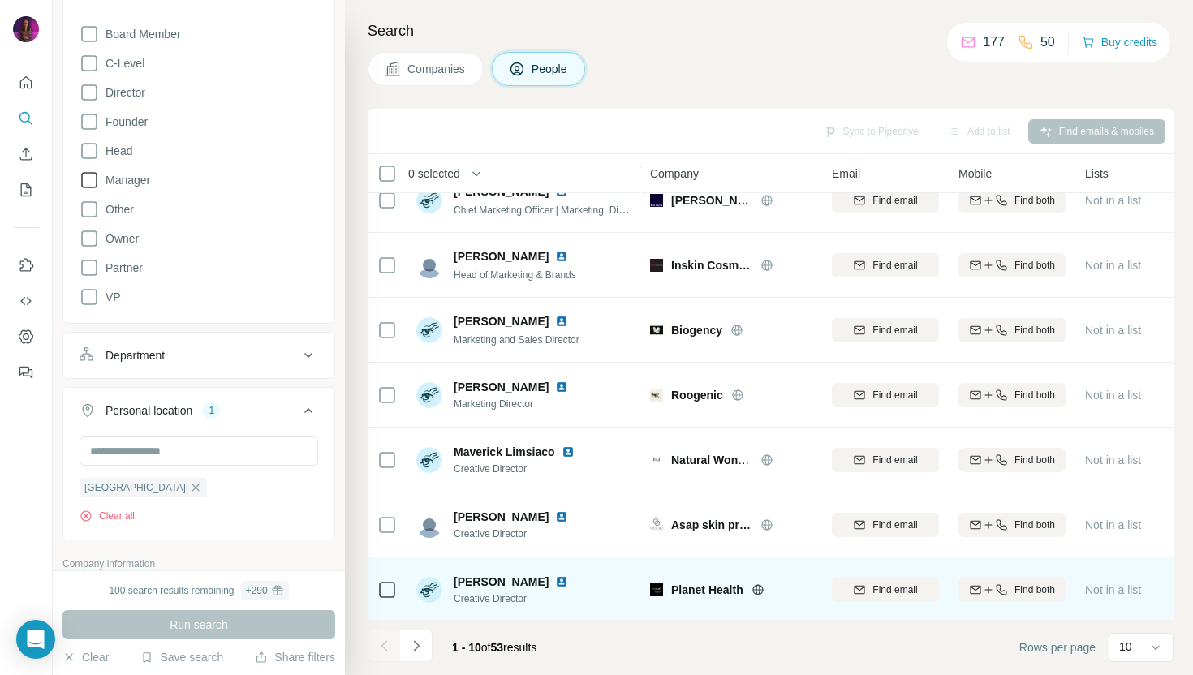
scroll to position [0, 0]
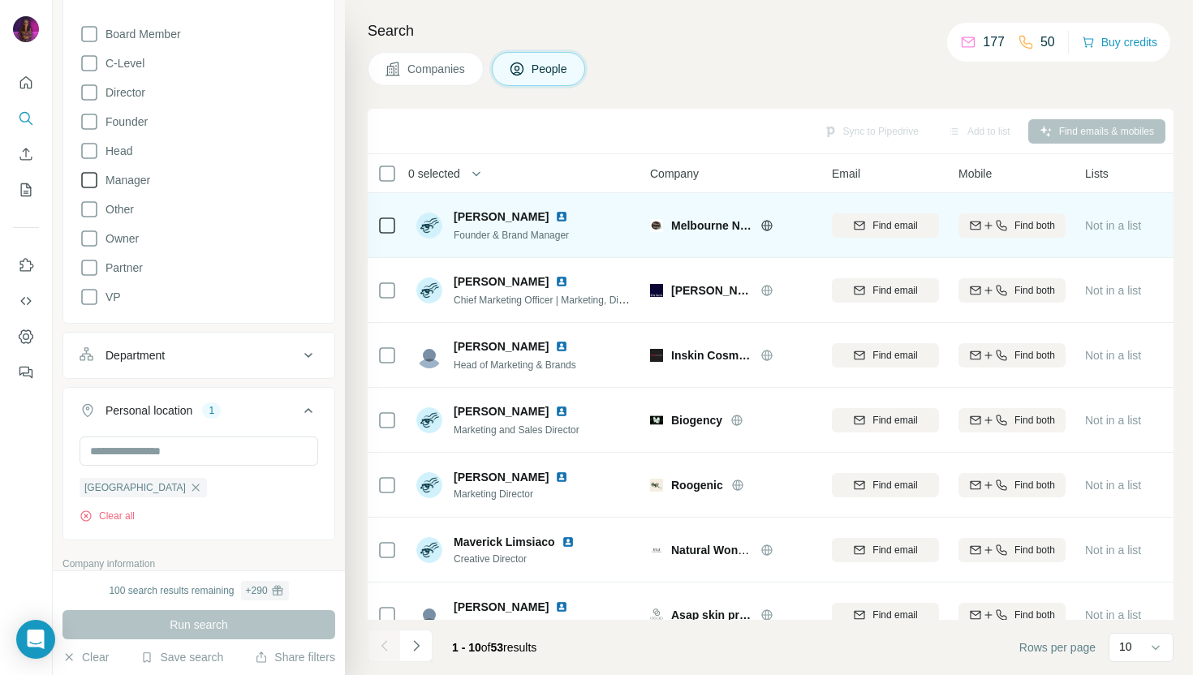
click at [773, 226] on icon at bounding box center [766, 225] width 13 height 13
click at [555, 216] on img at bounding box center [561, 216] width 13 height 13
click at [861, 226] on icon "button" at bounding box center [859, 225] width 13 height 13
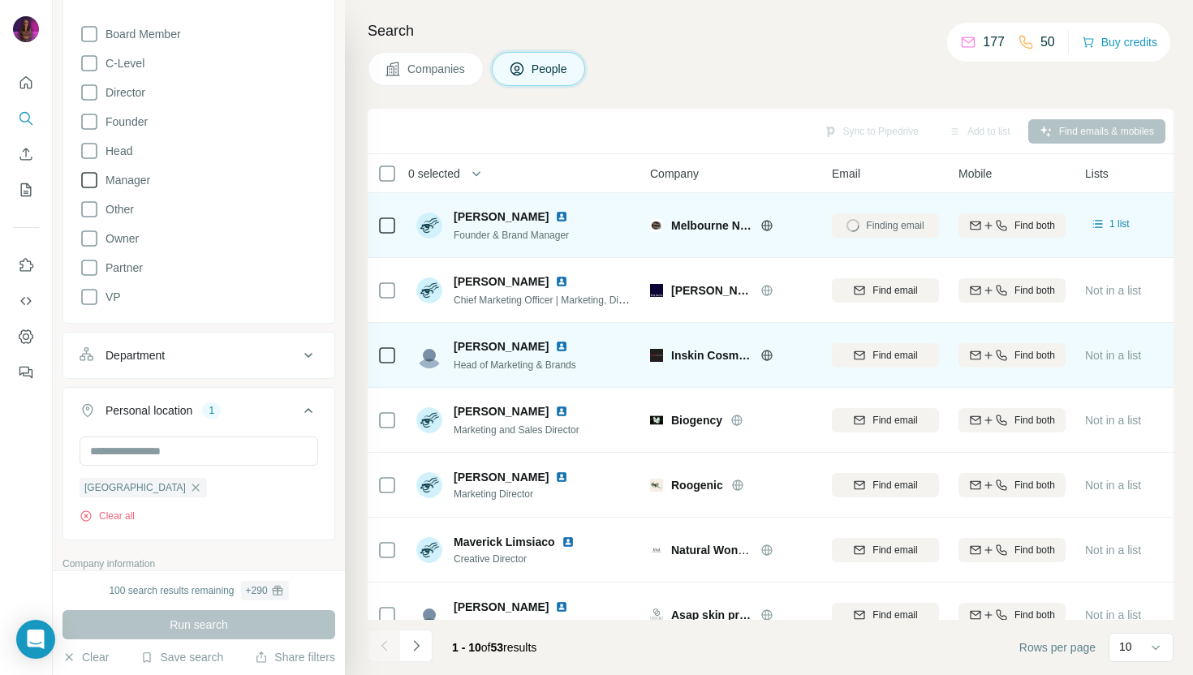
click at [768, 353] on icon at bounding box center [766, 355] width 13 height 13
click at [568, 345] on img at bounding box center [561, 346] width 13 height 13
click at [903, 358] on span "Find email" at bounding box center [894, 355] width 45 height 15
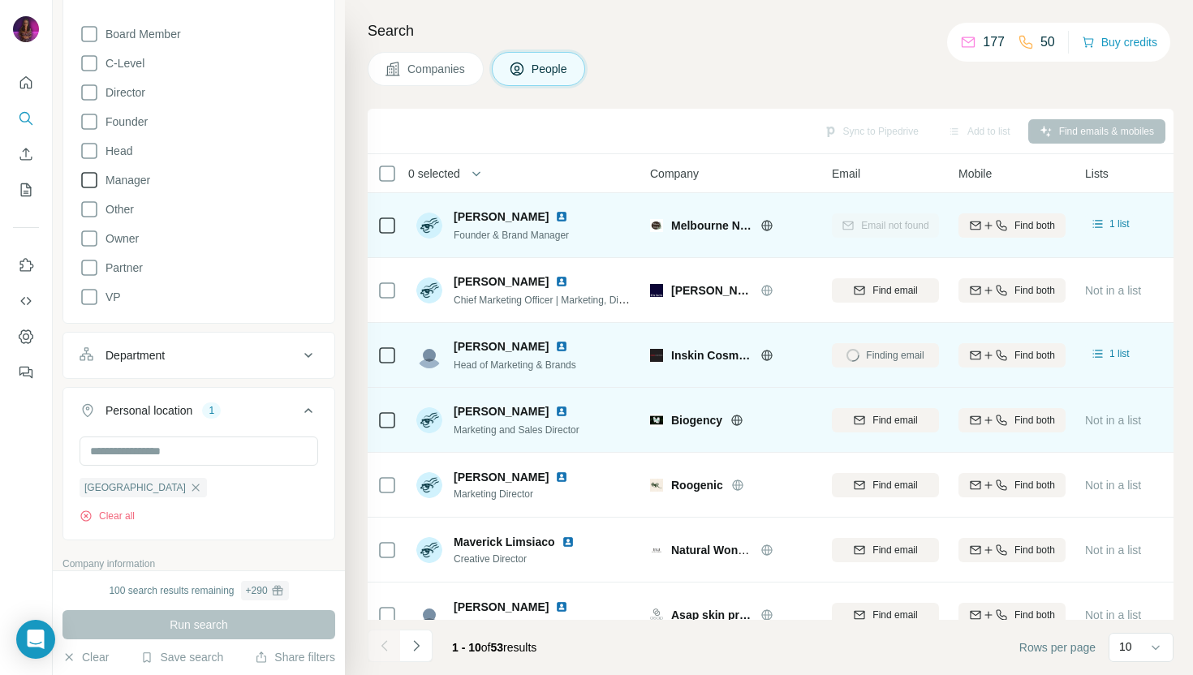
click at [736, 419] on icon at bounding box center [736, 420] width 13 height 13
click at [555, 410] on img at bounding box center [561, 411] width 13 height 13
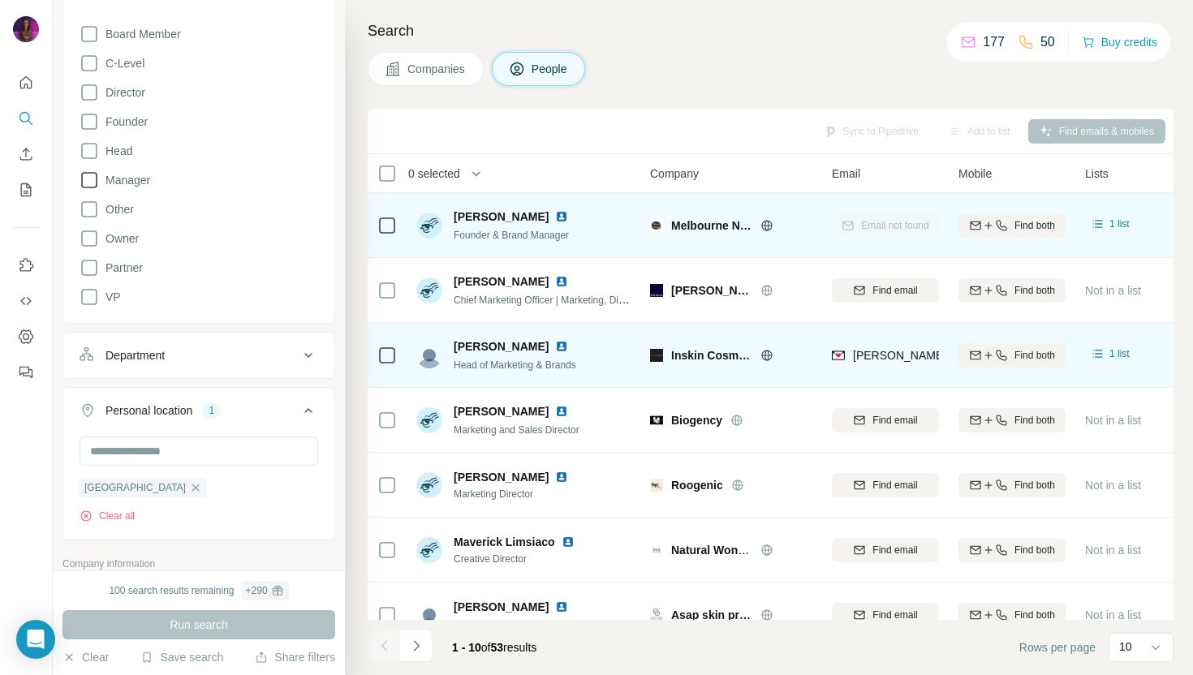
click at [888, 347] on span "[PERSON_NAME][EMAIL_ADDRESS][DOMAIN_NAME]" at bounding box center [989, 355] width 273 height 16
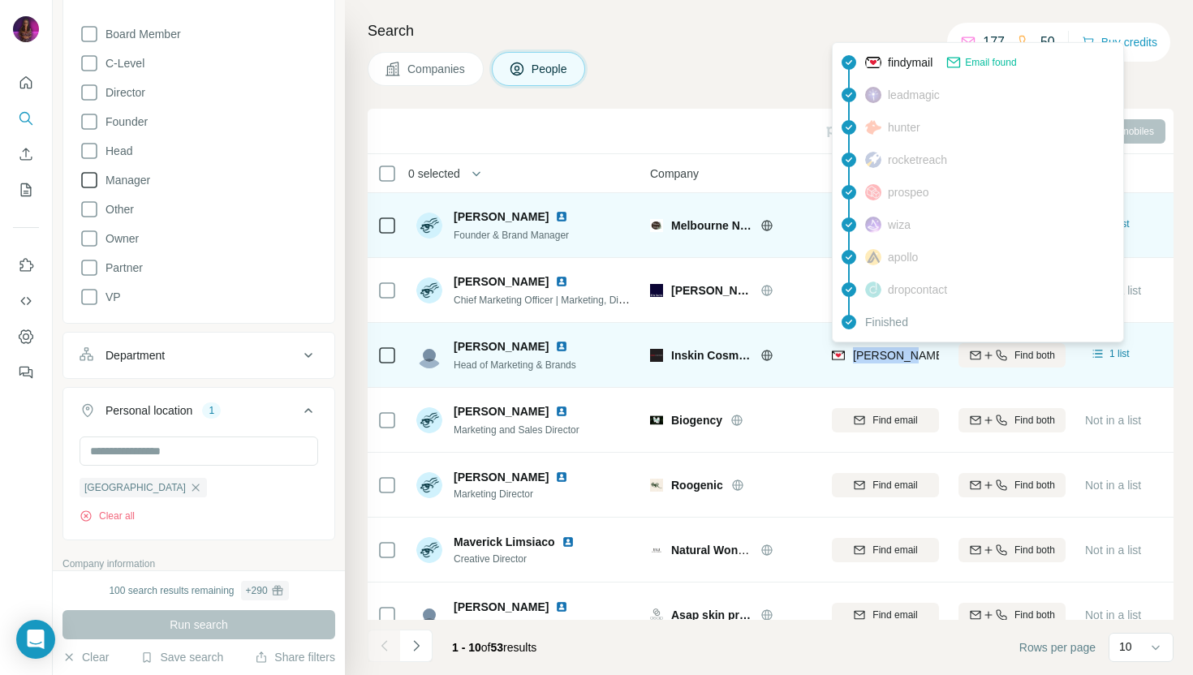
click at [888, 347] on span "[PERSON_NAME][EMAIL_ADDRESS][DOMAIN_NAME]" at bounding box center [989, 355] width 273 height 16
copy tr "[PERSON_NAME][EMAIL_ADDRESS][DOMAIN_NAME]"
